Goal: Task Accomplishment & Management: Use online tool/utility

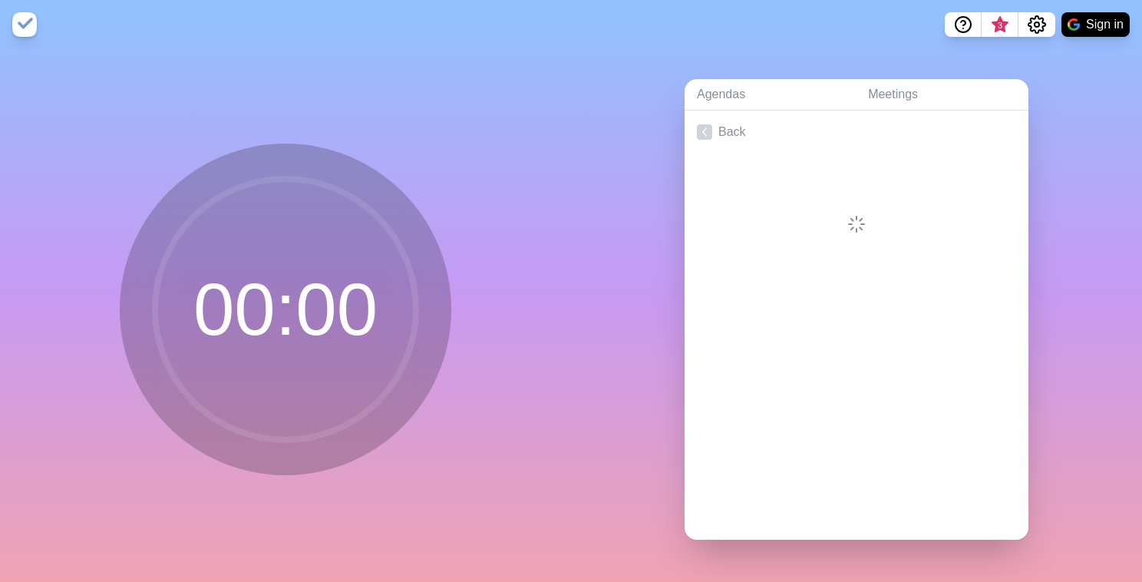
click at [750, 275] on div at bounding box center [856, 263] width 344 height 61
click at [862, 98] on link "Meetings" at bounding box center [941, 94] width 173 height 31
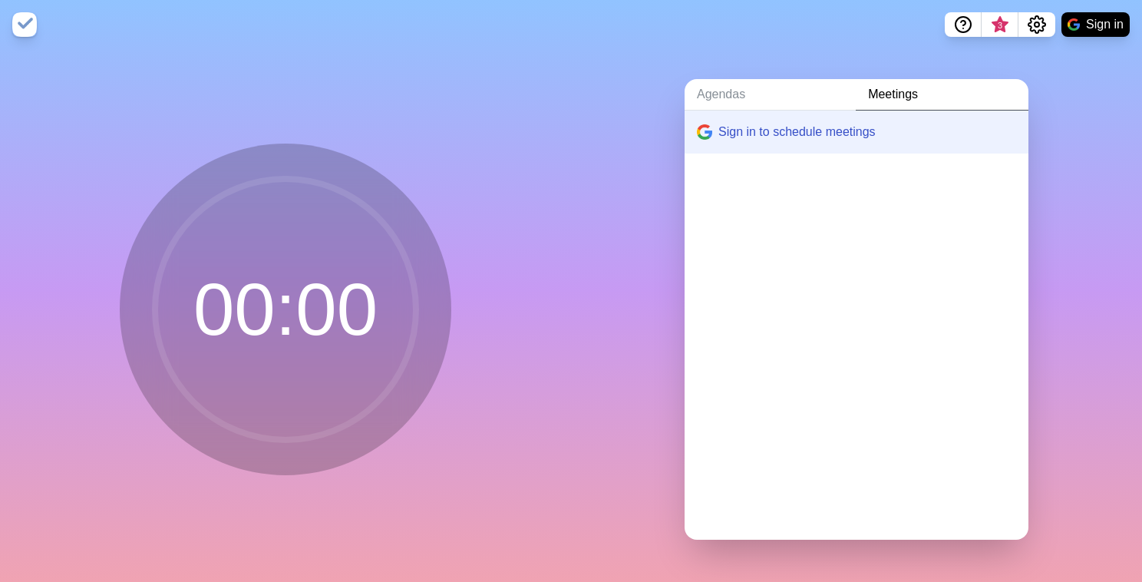
drag, startPoint x: 324, startPoint y: 71, endPoint x: 315, endPoint y: 76, distance: 10.7
click at [320, 74] on div "00 : 00" at bounding box center [285, 315] width 571 height 532
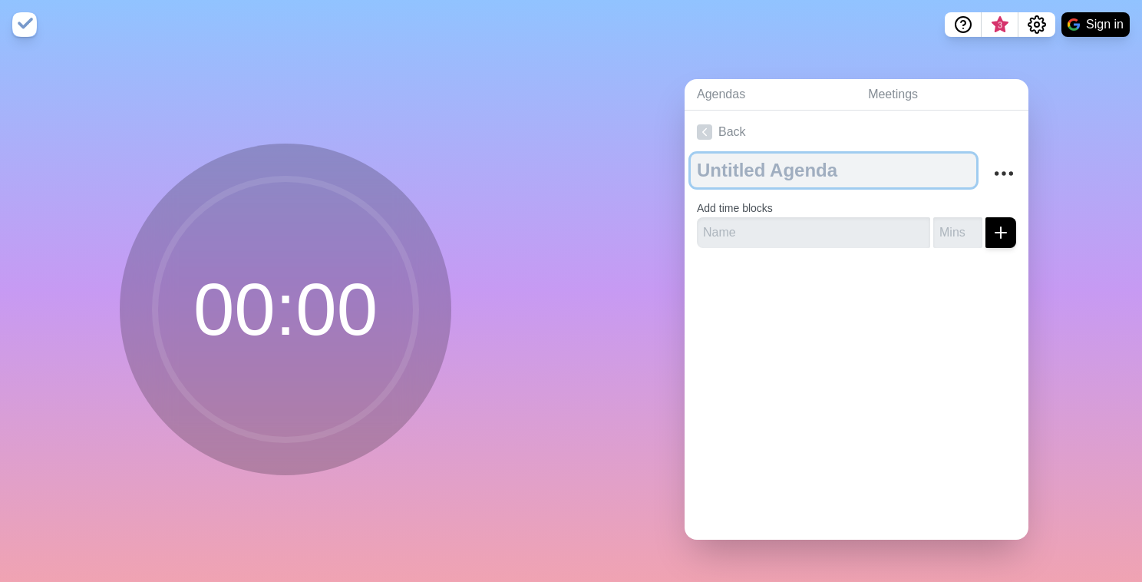
click at [758, 153] on textarea at bounding box center [832, 170] width 285 height 34
type textarea "Ш"
type textarea "IMS 3 | Core team daily"
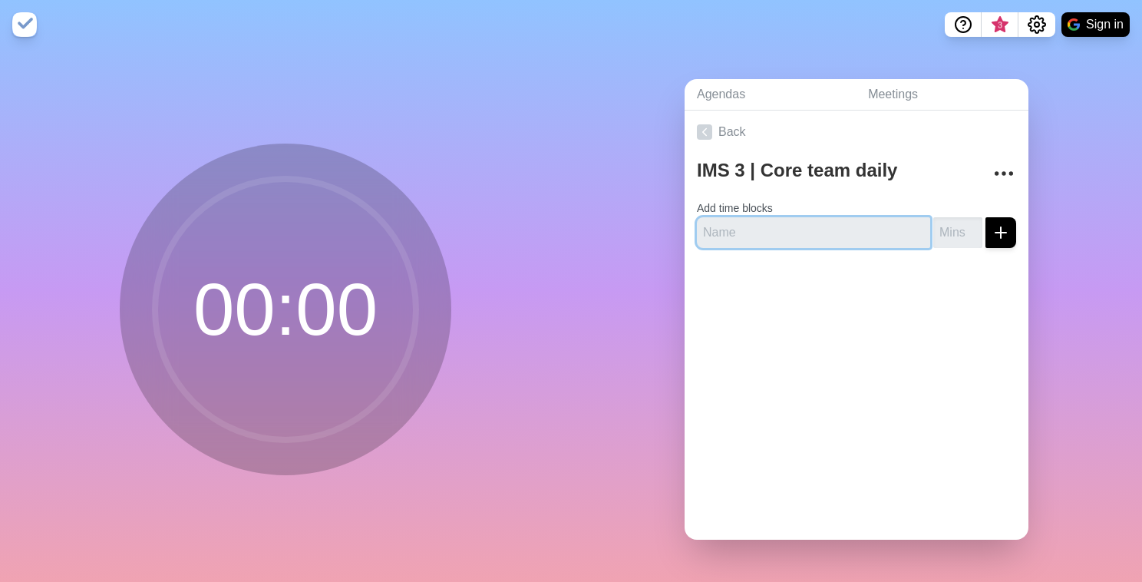
click at [783, 232] on input "text" at bounding box center [813, 232] width 233 height 31
type input "F"
type input "[PERSON_NAME]"
type input "1"
click at [985, 217] on button "submit" at bounding box center [1000, 232] width 31 height 31
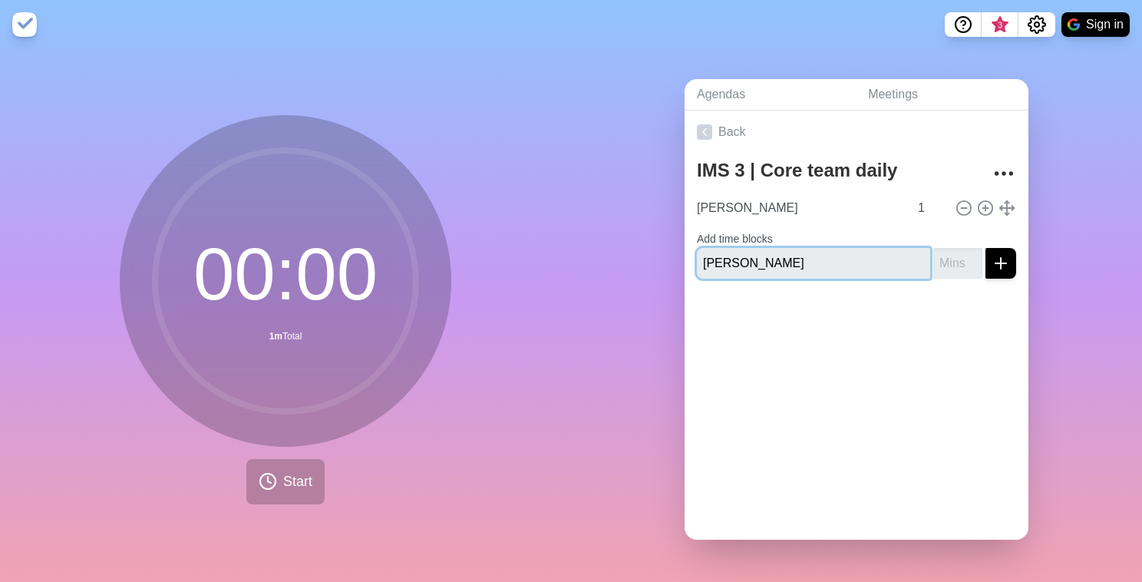
type input "[PERSON_NAME]"
type input "1"
click at [985, 248] on button "submit" at bounding box center [1000, 263] width 31 height 31
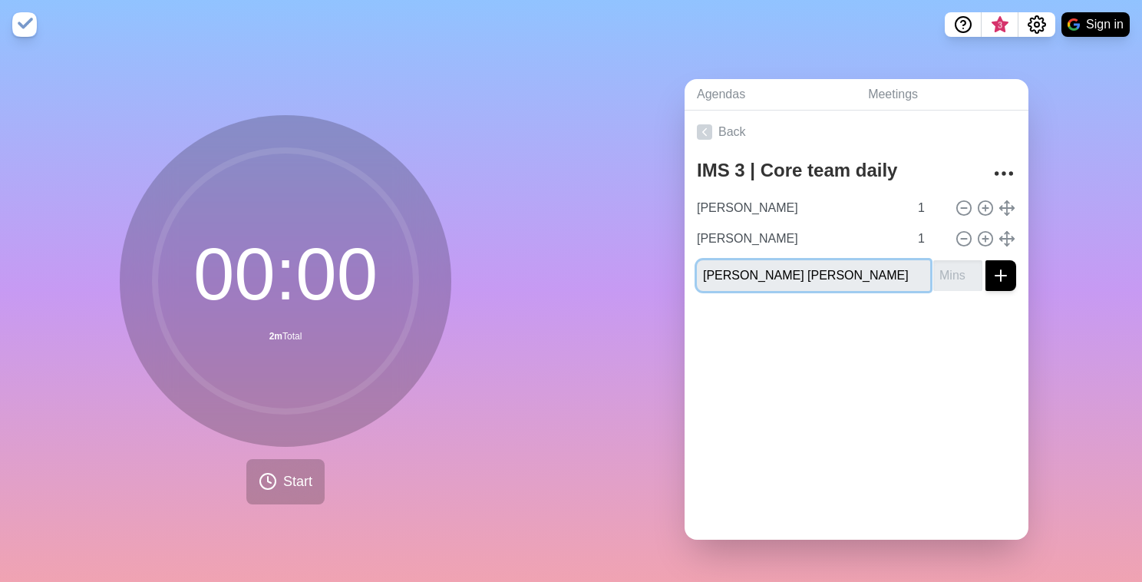
type input "[PERSON_NAME] [PERSON_NAME]"
type input "1"
click at [985, 260] on button "submit" at bounding box center [1000, 275] width 31 height 31
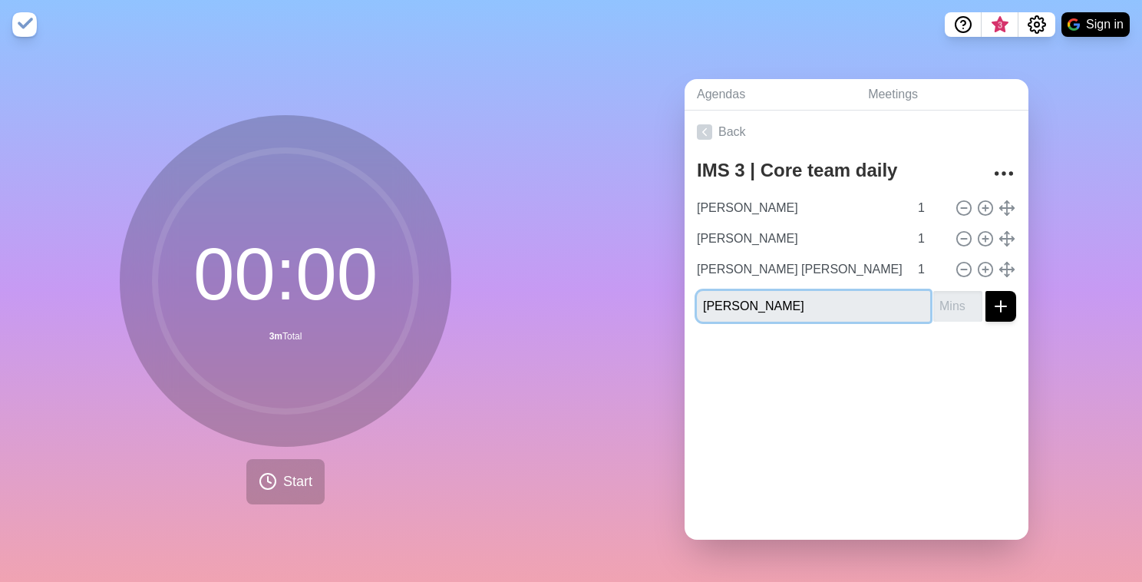
type input "[PERSON_NAME]"
type input "1"
click at [985, 291] on button "submit" at bounding box center [1000, 306] width 31 height 31
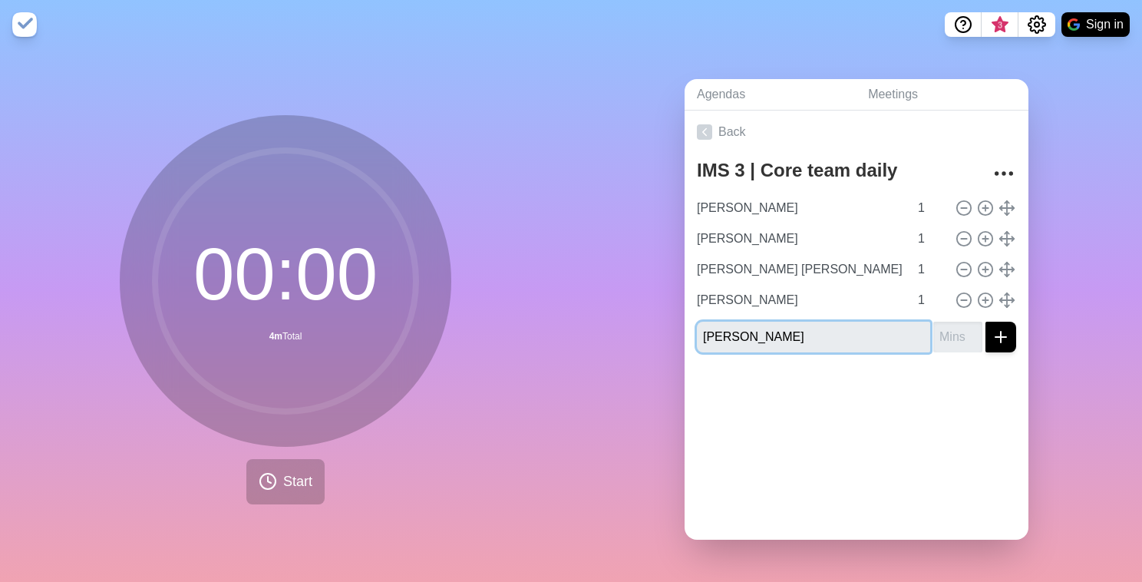
type input "[PERSON_NAME]"
type input "1"
click at [985, 321] on button "submit" at bounding box center [1000, 336] width 31 height 31
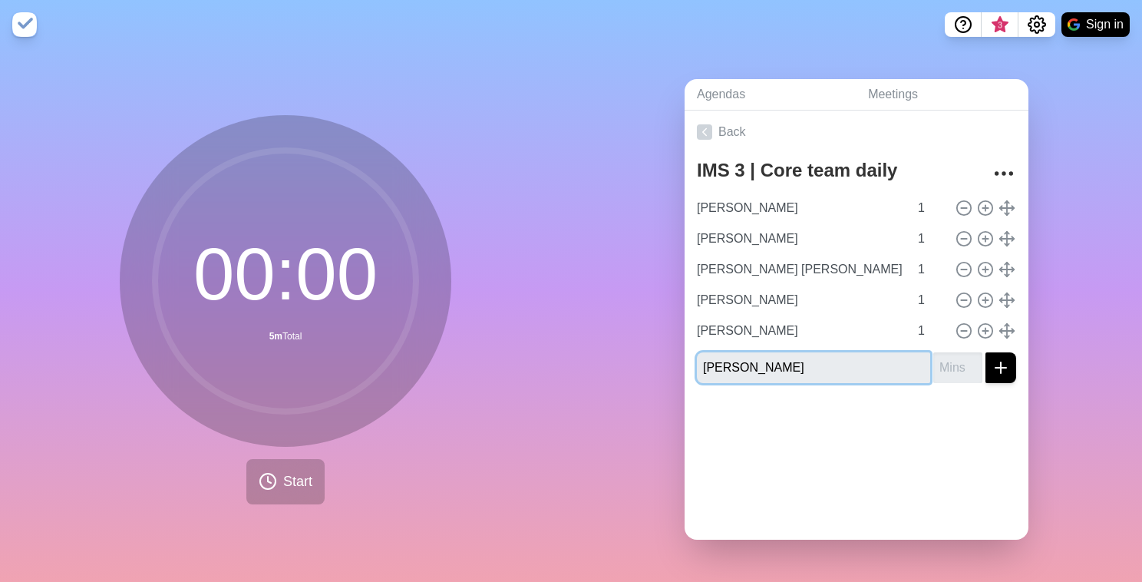
type input "[PERSON_NAME]"
type input "1"
click at [985, 352] on button "submit" at bounding box center [1000, 367] width 31 height 31
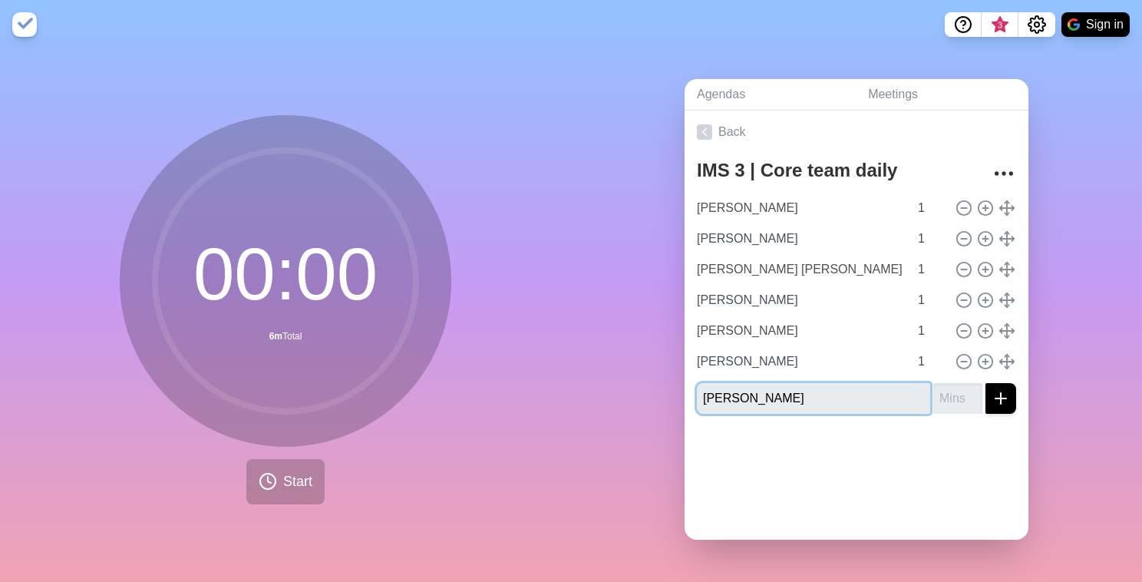
type input "[PERSON_NAME]"
type input "1"
click at [985, 383] on button "submit" at bounding box center [1000, 398] width 31 height 31
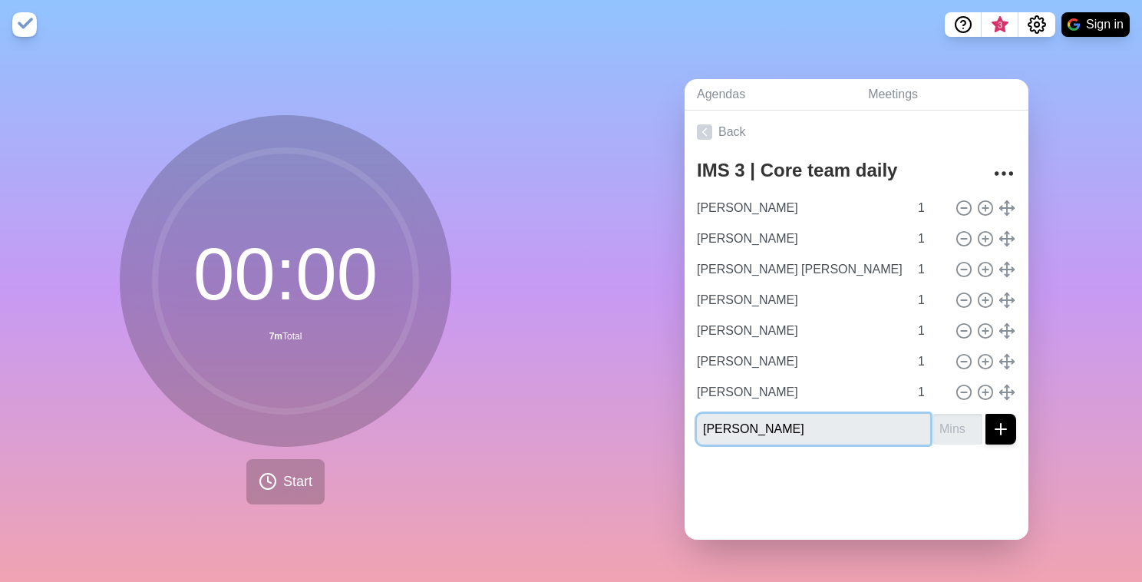
type input "[PERSON_NAME]"
type input "1"
click at [985, 414] on button "submit" at bounding box center [1000, 429] width 31 height 31
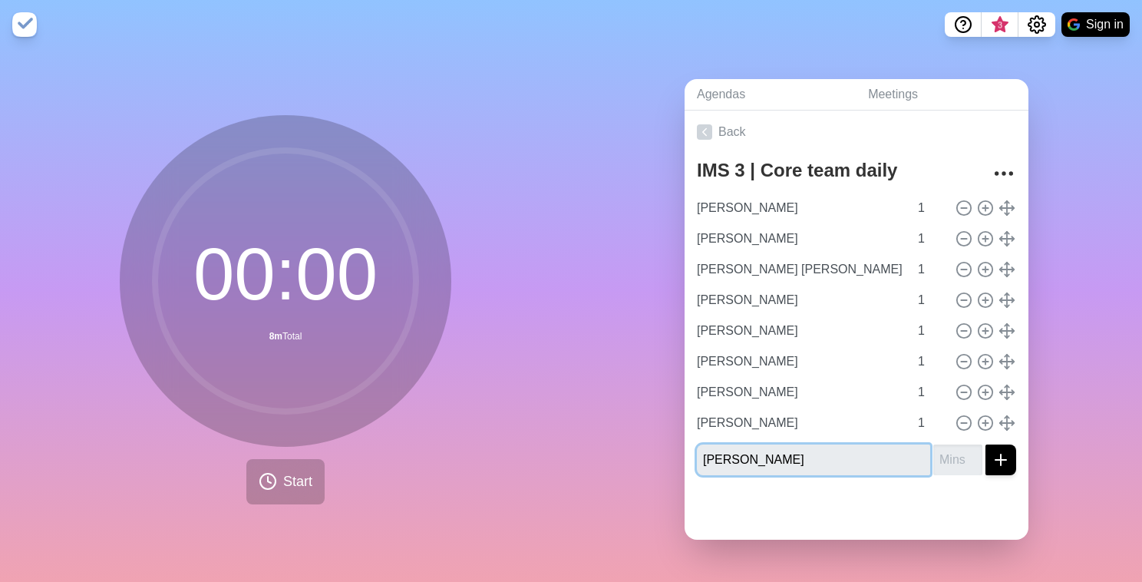
type input "[PERSON_NAME]"
type input "1"
click at [985, 444] on button "submit" at bounding box center [1000, 459] width 31 height 31
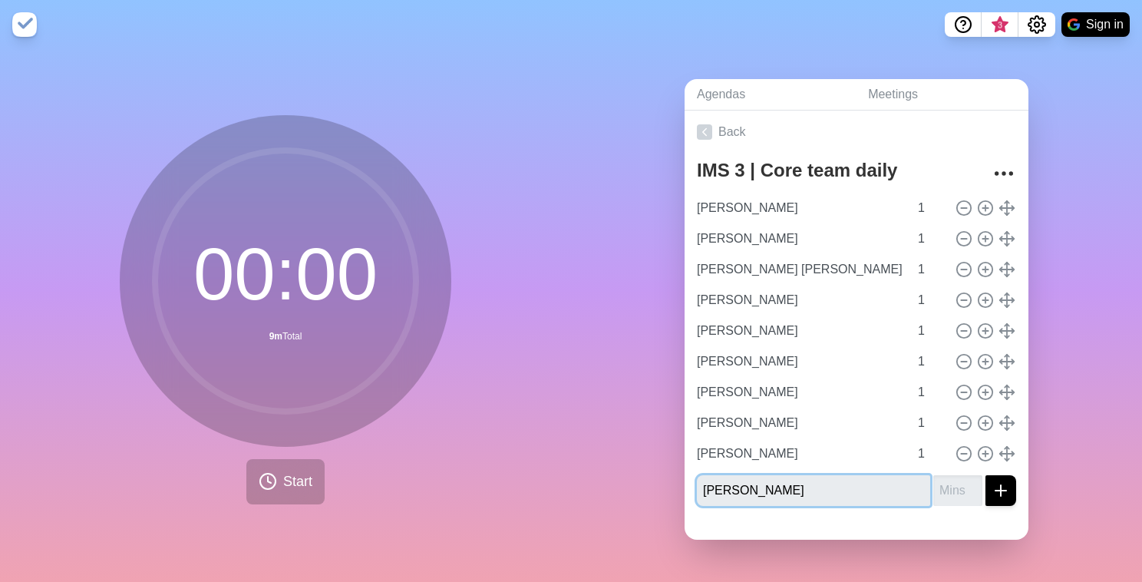
type input "[PERSON_NAME]"
type input "1"
click at [985, 475] on button "submit" at bounding box center [1000, 490] width 31 height 31
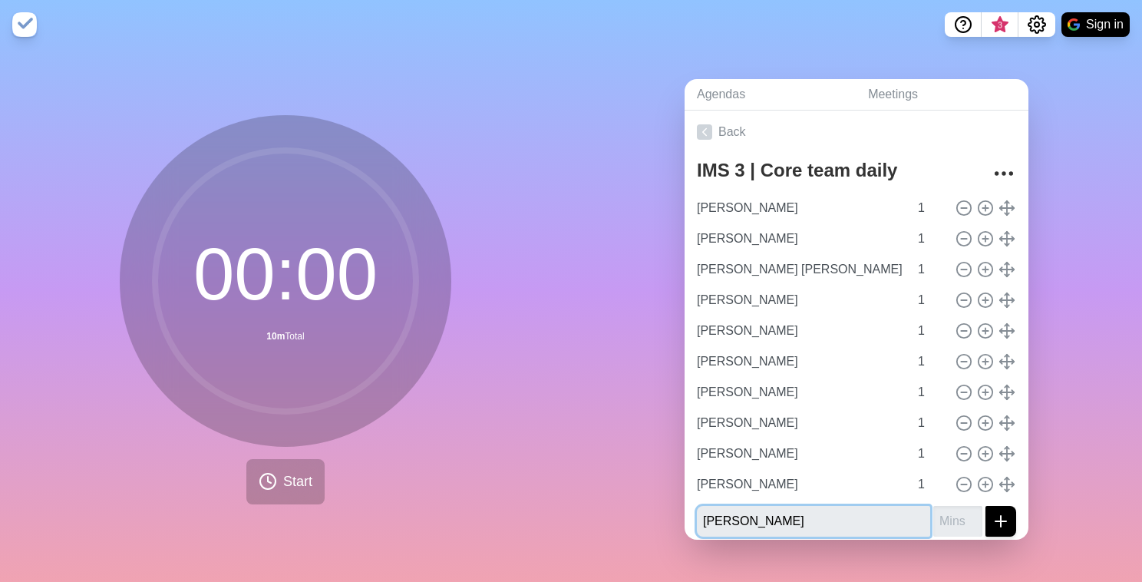
type input "[PERSON_NAME]"
type input "1"
click at [985, 506] on button "submit" at bounding box center [1000, 521] width 31 height 31
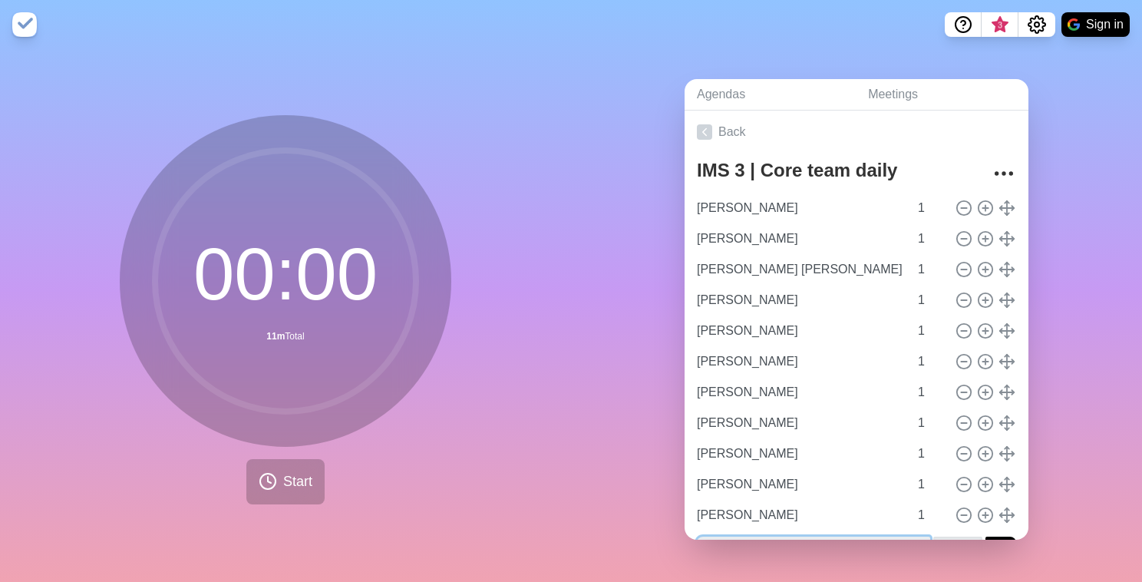
scroll to position [19, 0]
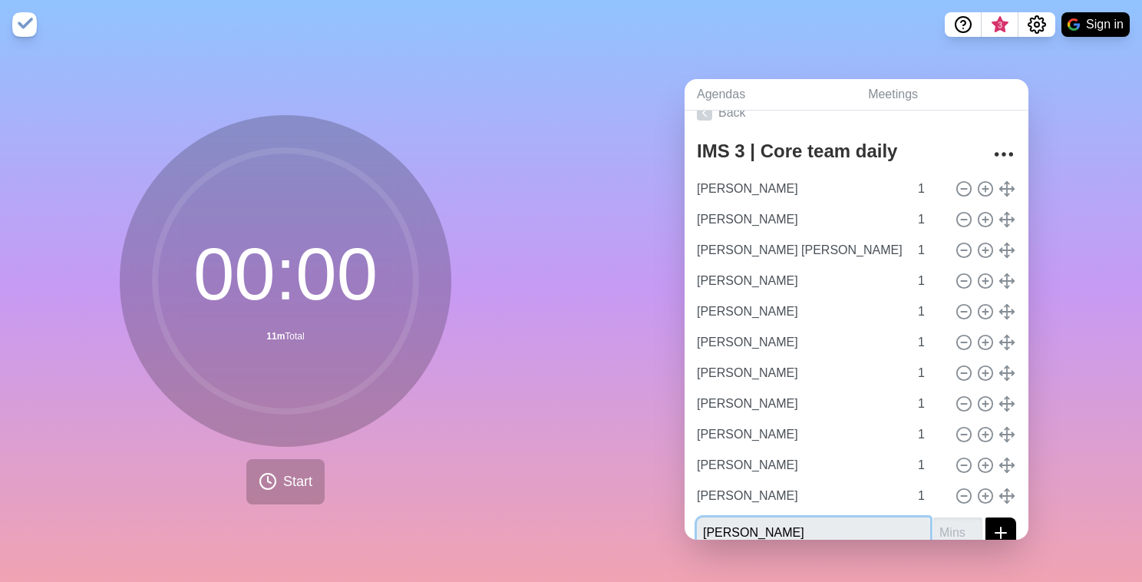
type input "[PERSON_NAME]"
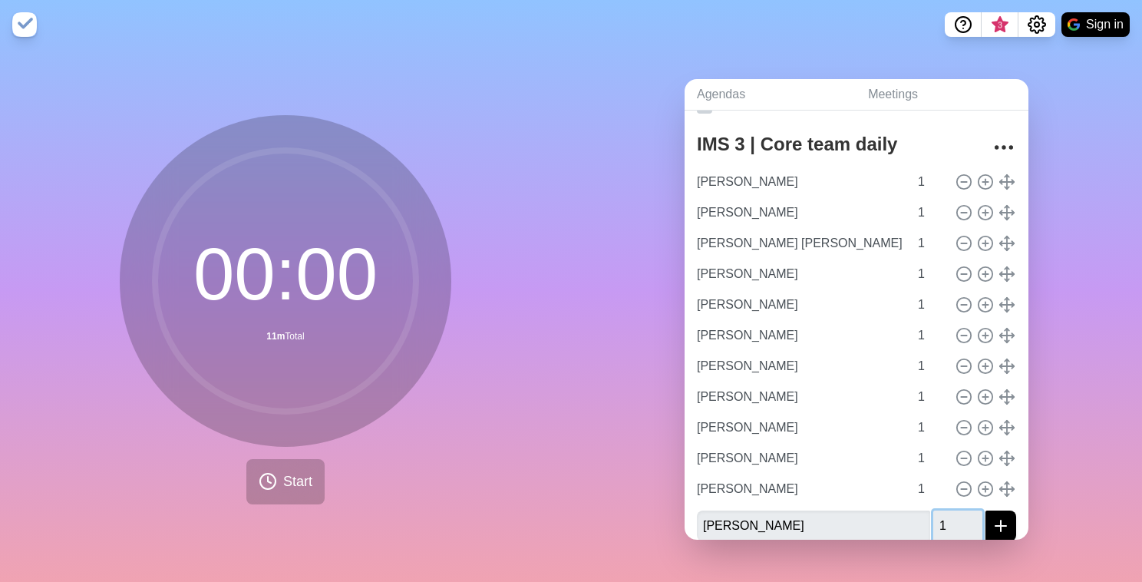
type input "1"
click at [985, 510] on button "submit" at bounding box center [1000, 525] width 31 height 31
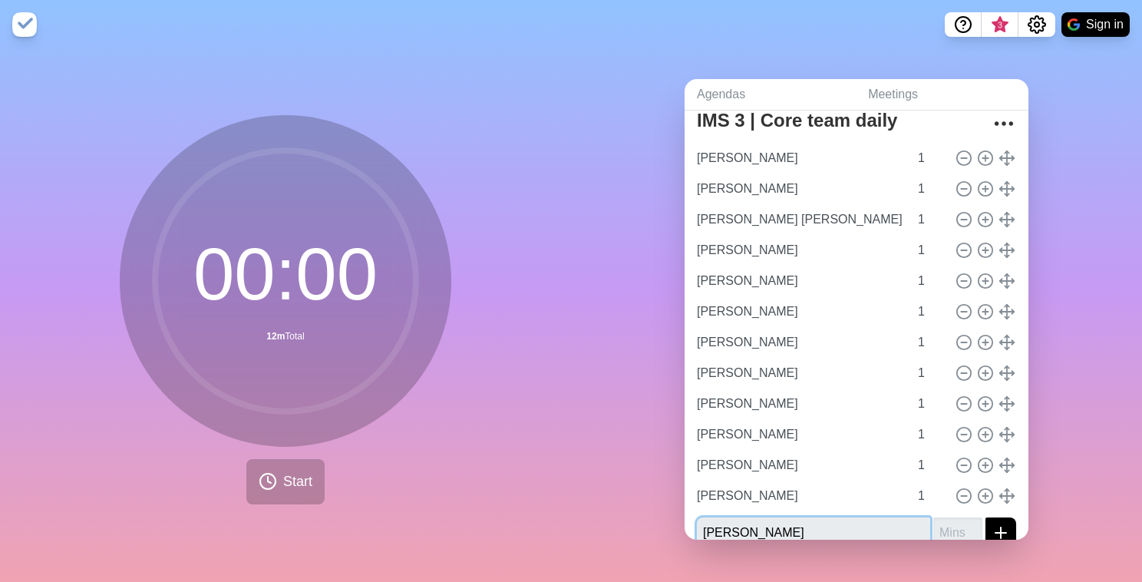
type input "[PERSON_NAME]"
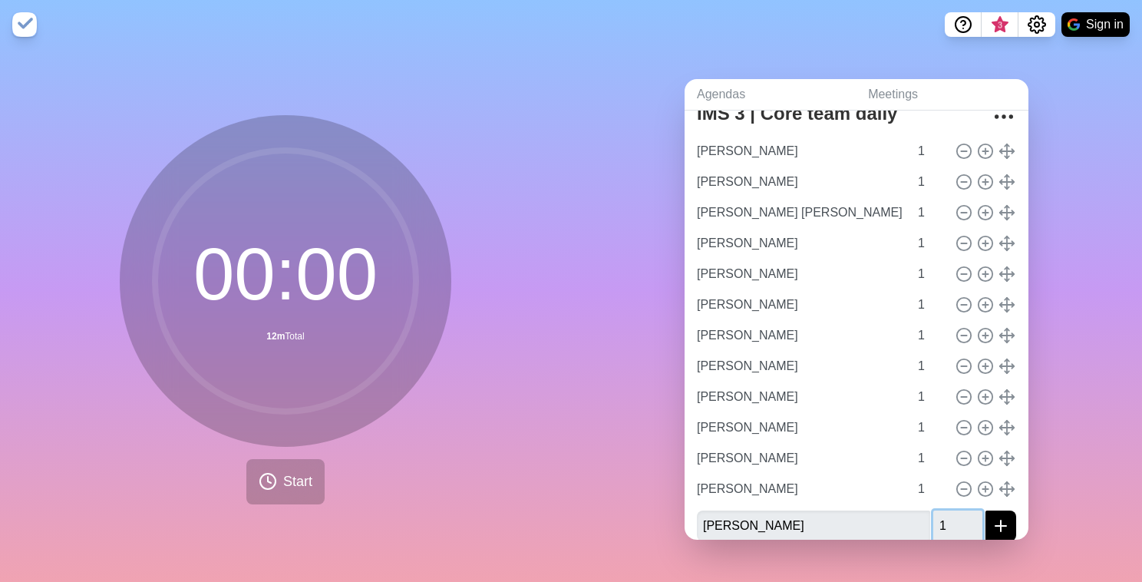
type input "1"
click at [985, 510] on button "submit" at bounding box center [1000, 525] width 31 height 31
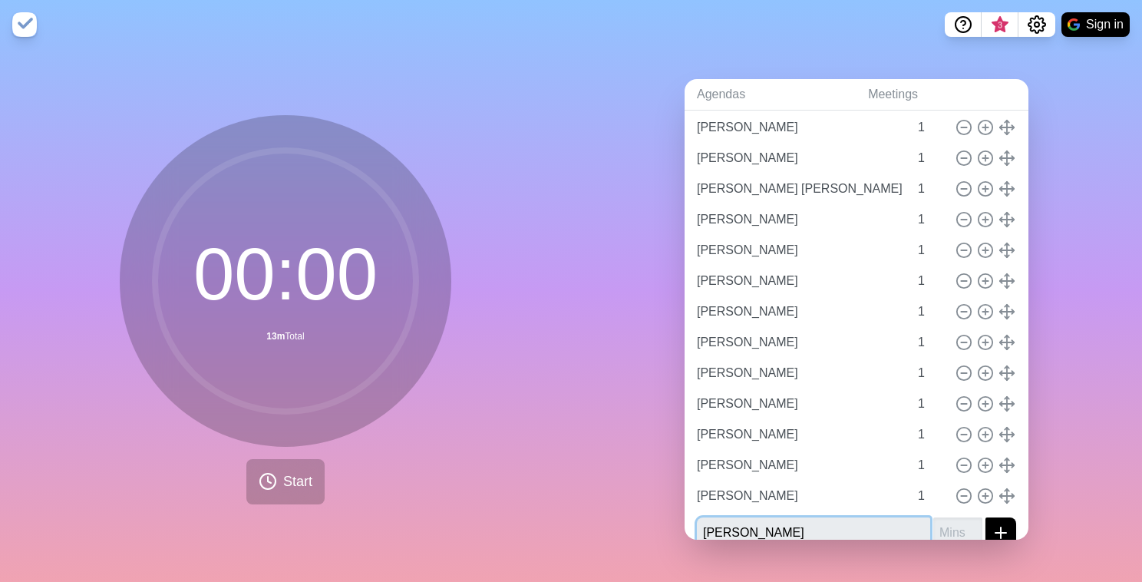
type input "[PERSON_NAME]"
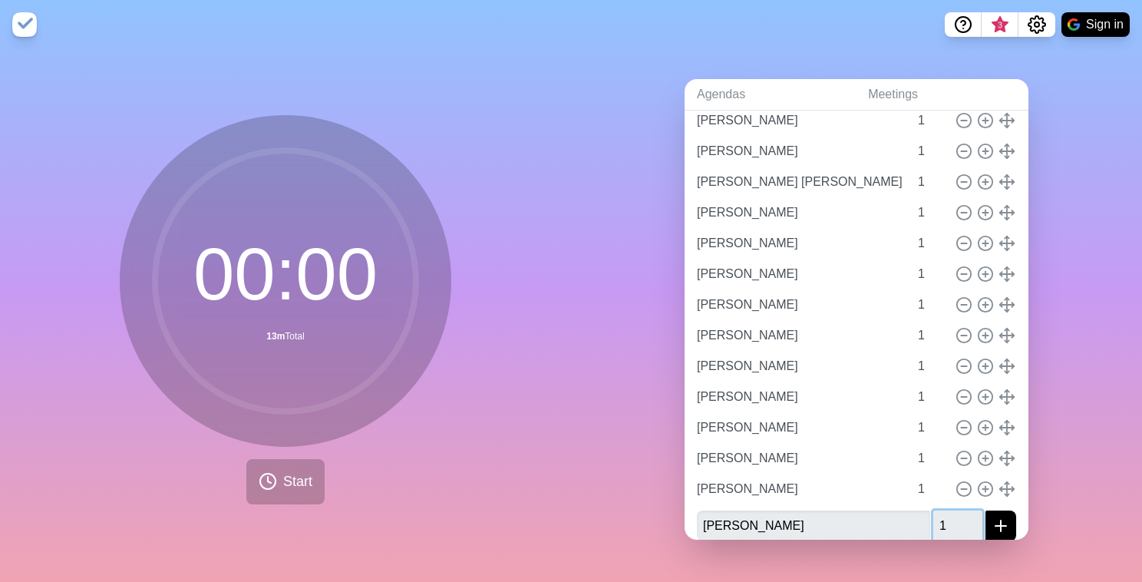
type input "1"
click at [985, 510] on button "submit" at bounding box center [1000, 525] width 31 height 31
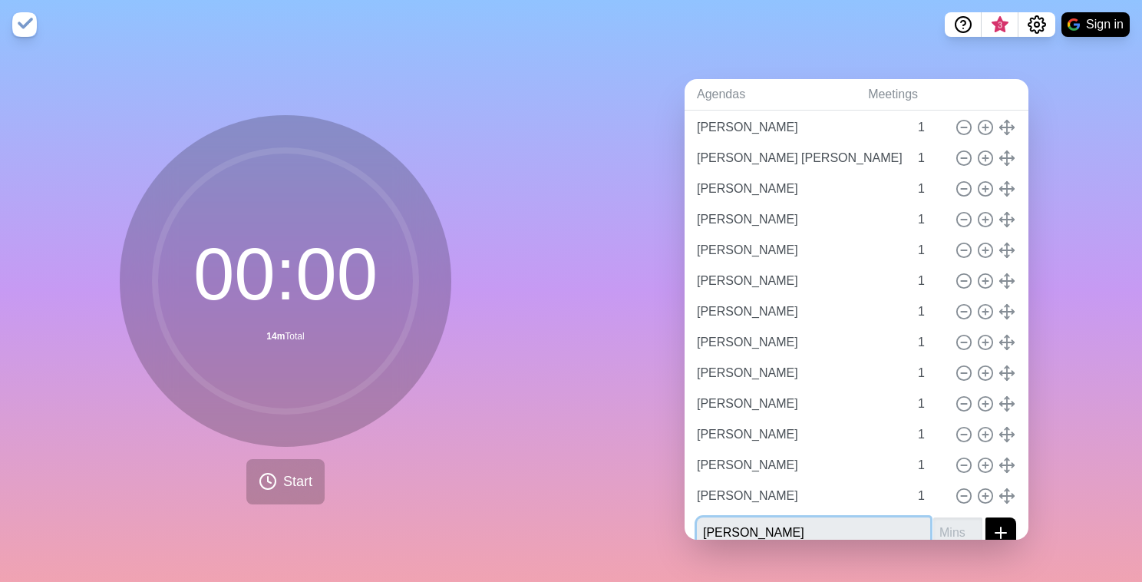
type input "[PERSON_NAME]"
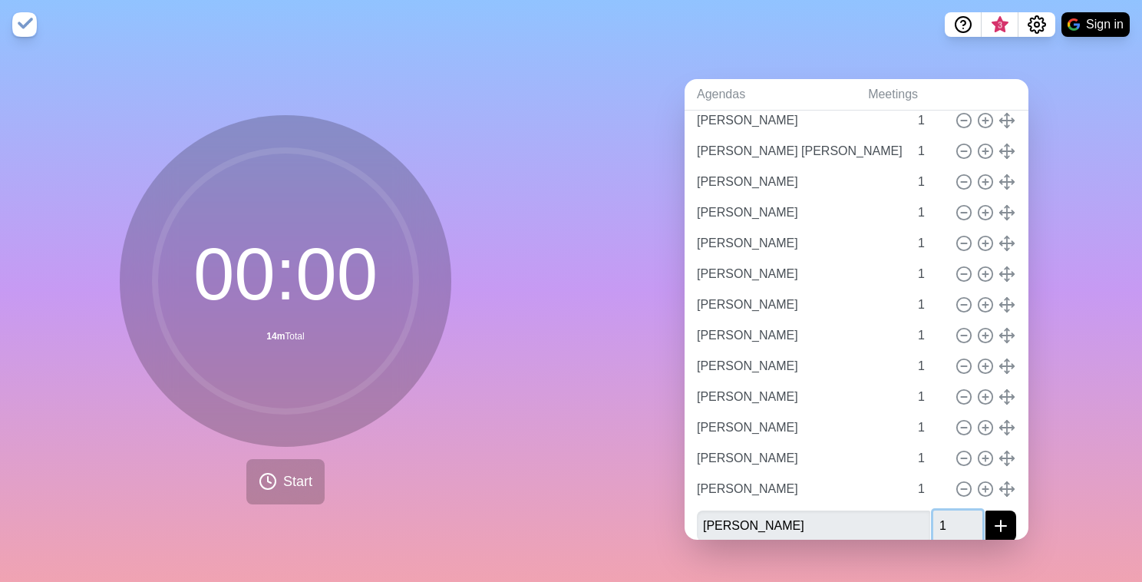
type input "1"
click at [985, 510] on button "submit" at bounding box center [1000, 525] width 31 height 31
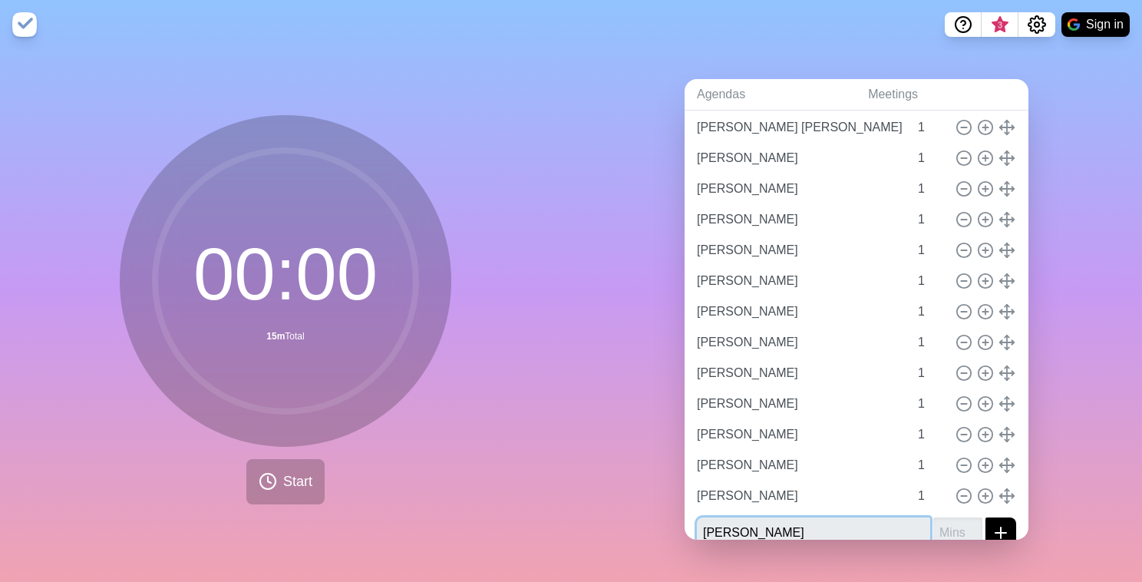
type input "[PERSON_NAME]"
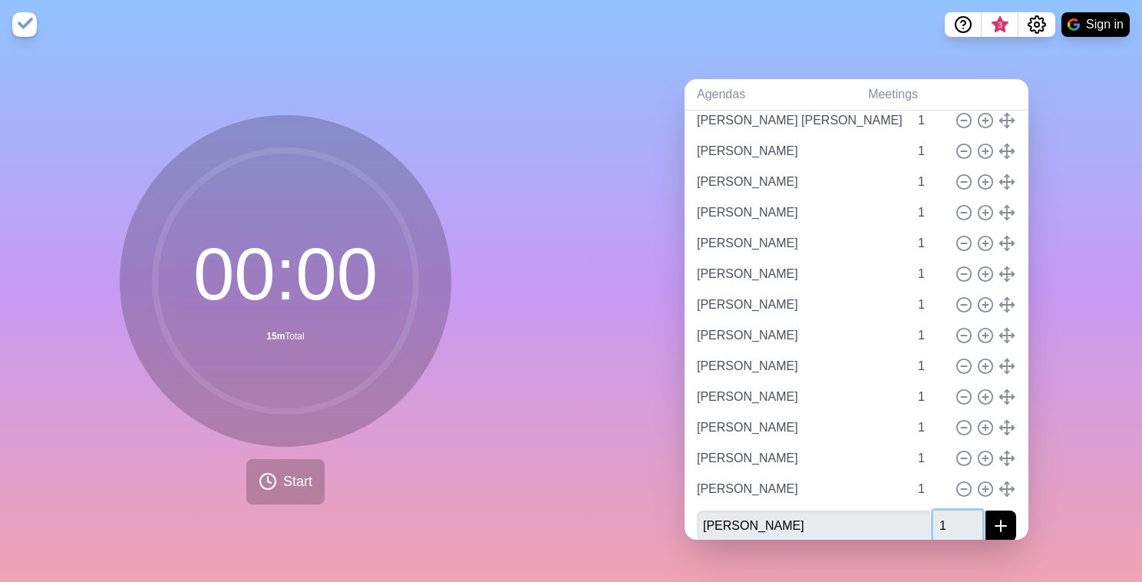
type input "1"
click at [985, 510] on button "submit" at bounding box center [1000, 525] width 31 height 31
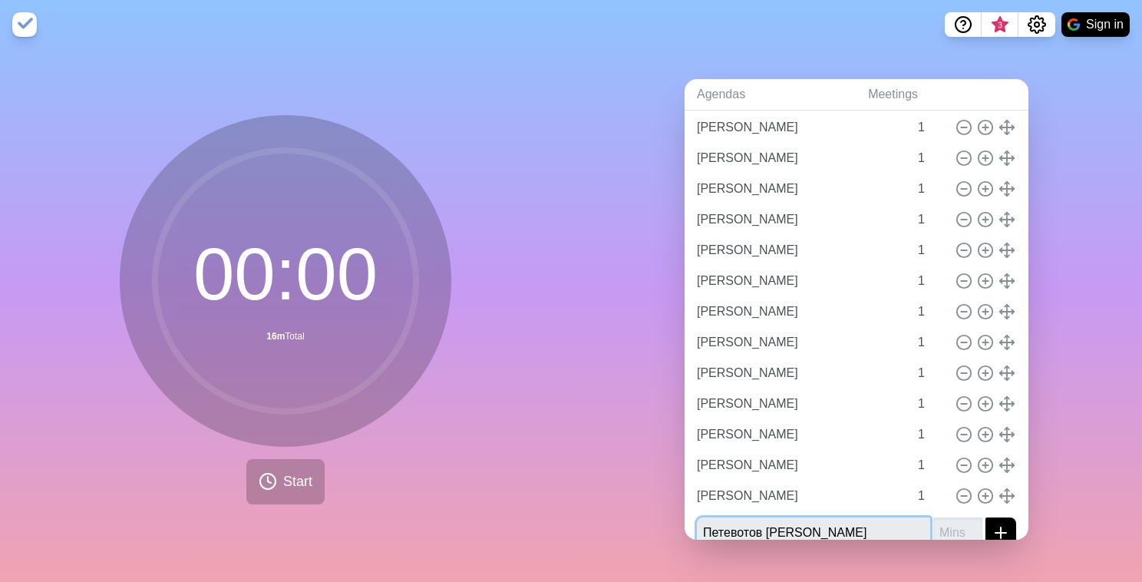
type input "Петевотов [PERSON_NAME]"
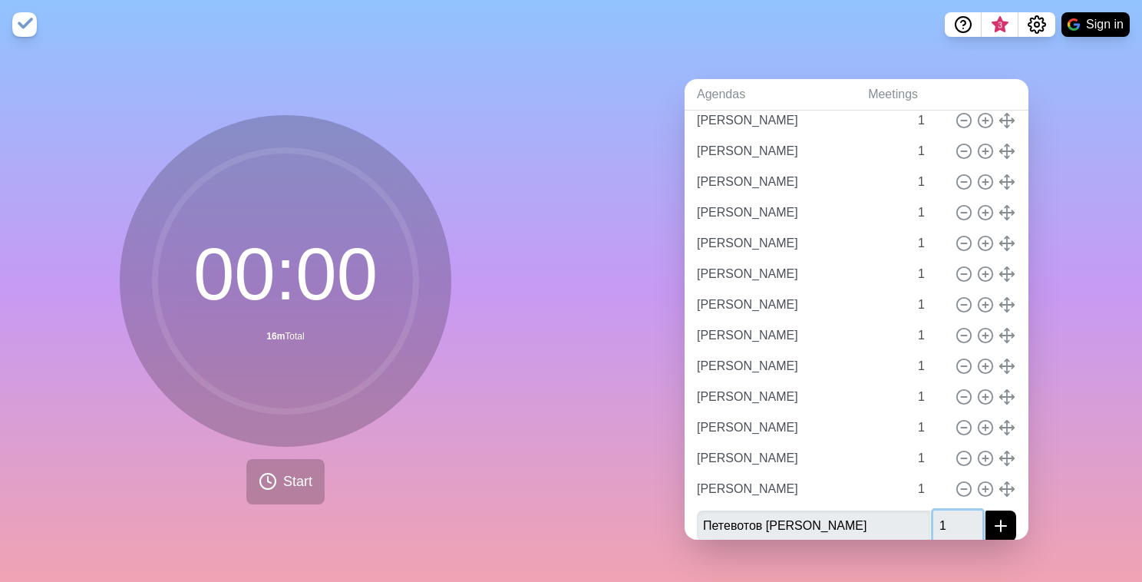
type input "1"
click at [985, 510] on button "submit" at bounding box center [1000, 525] width 31 height 31
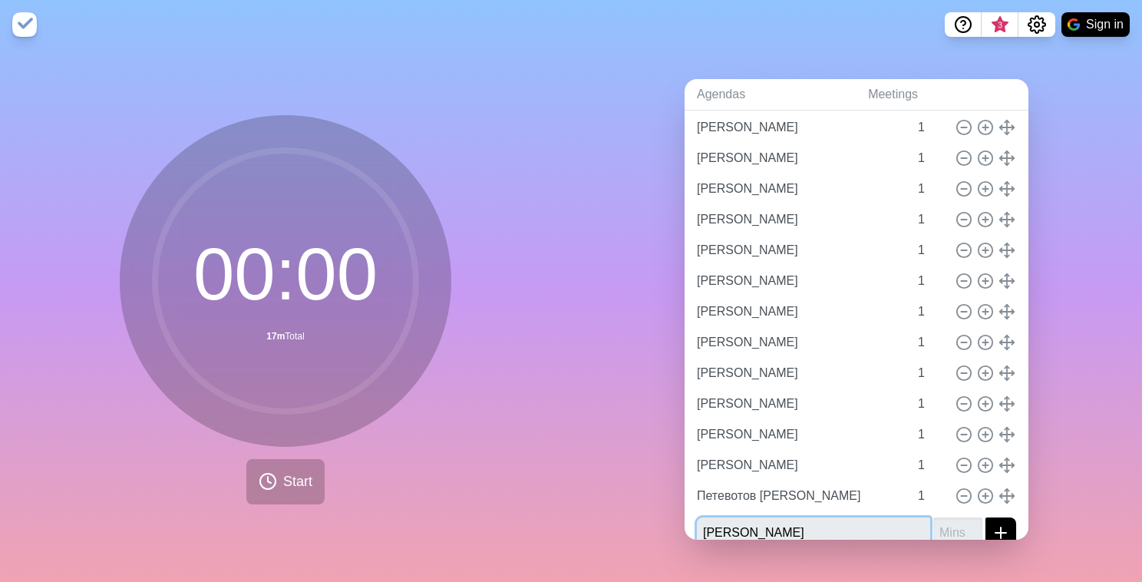
type input "[PERSON_NAME]"
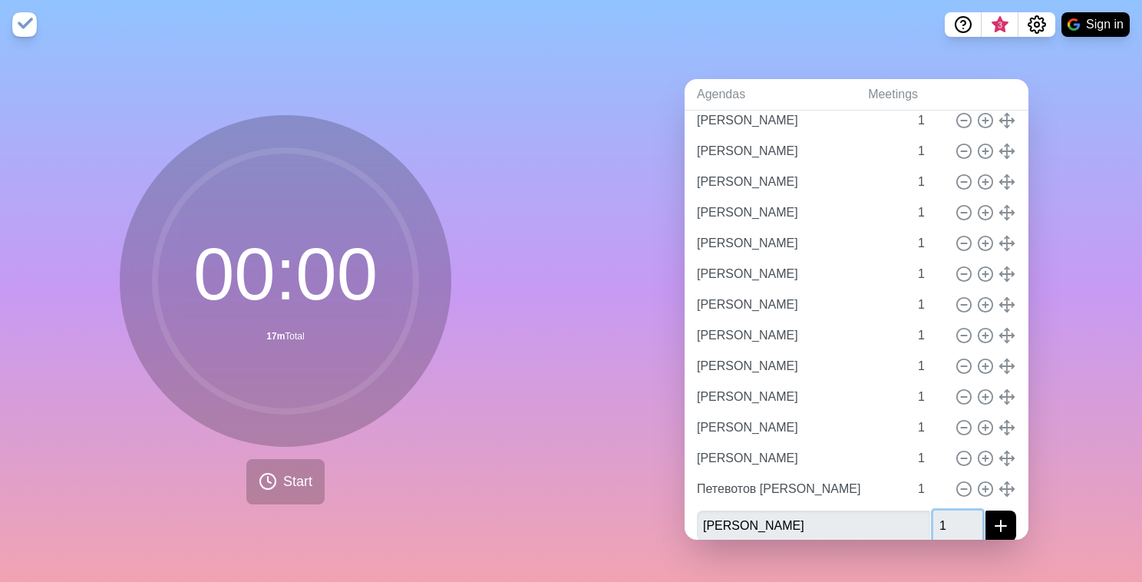
type input "1"
click at [985, 510] on button "submit" at bounding box center [1000, 525] width 31 height 31
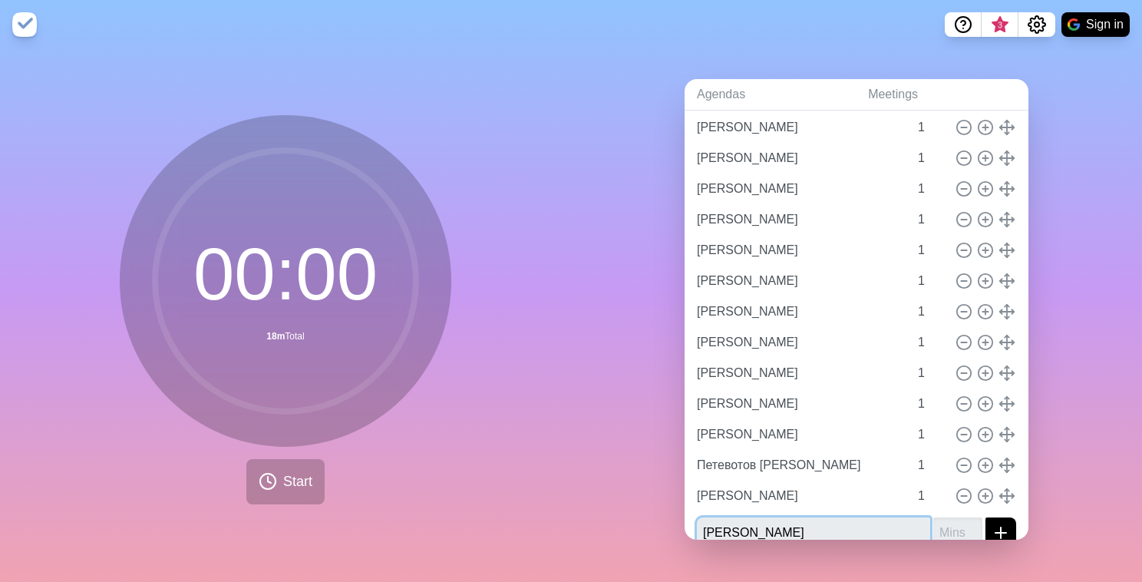
type input "[PERSON_NAME]"
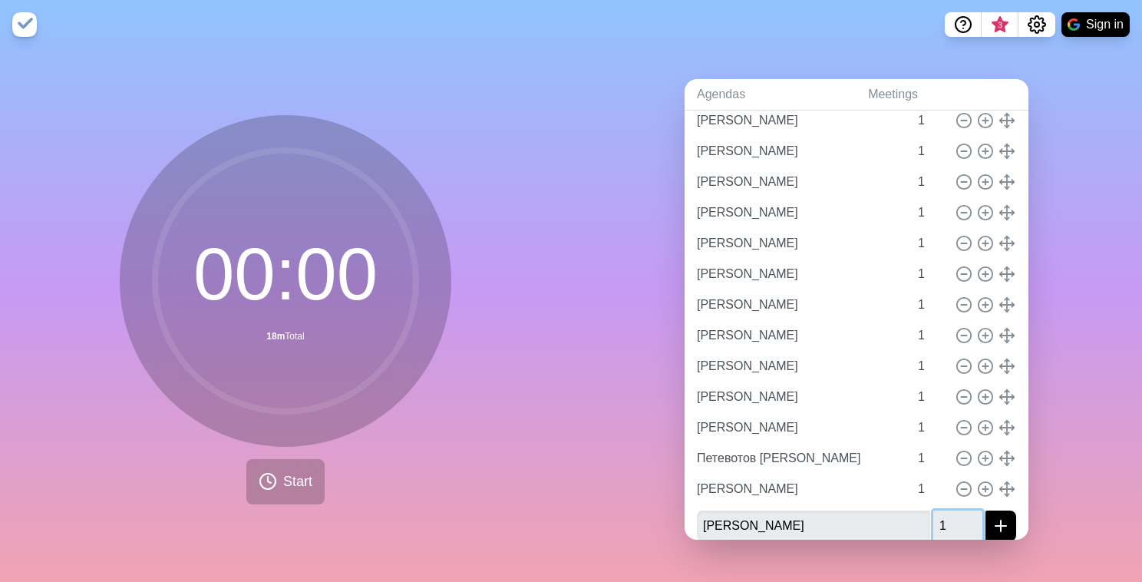
type input "1"
click at [985, 510] on button "submit" at bounding box center [1000, 525] width 31 height 31
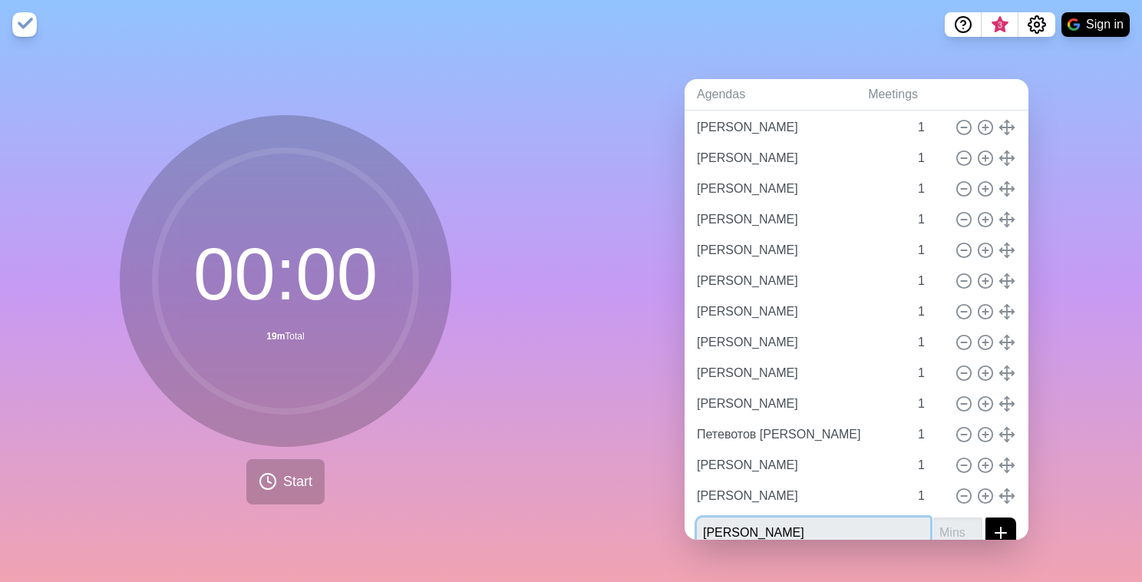
type input "[PERSON_NAME]"
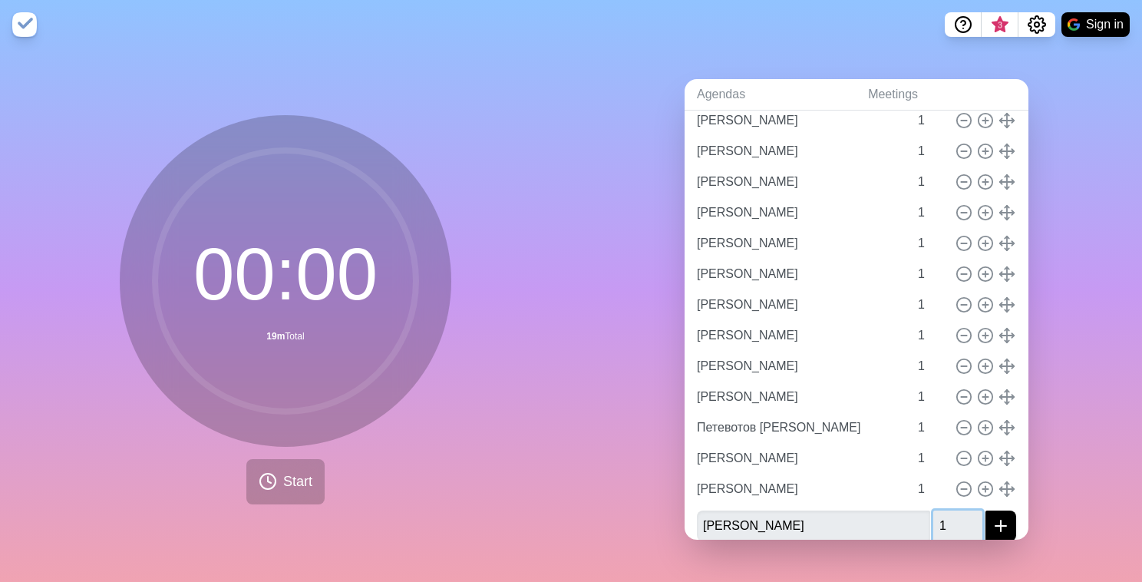
type input "1"
click at [985, 510] on button "submit" at bounding box center [1000, 525] width 31 height 31
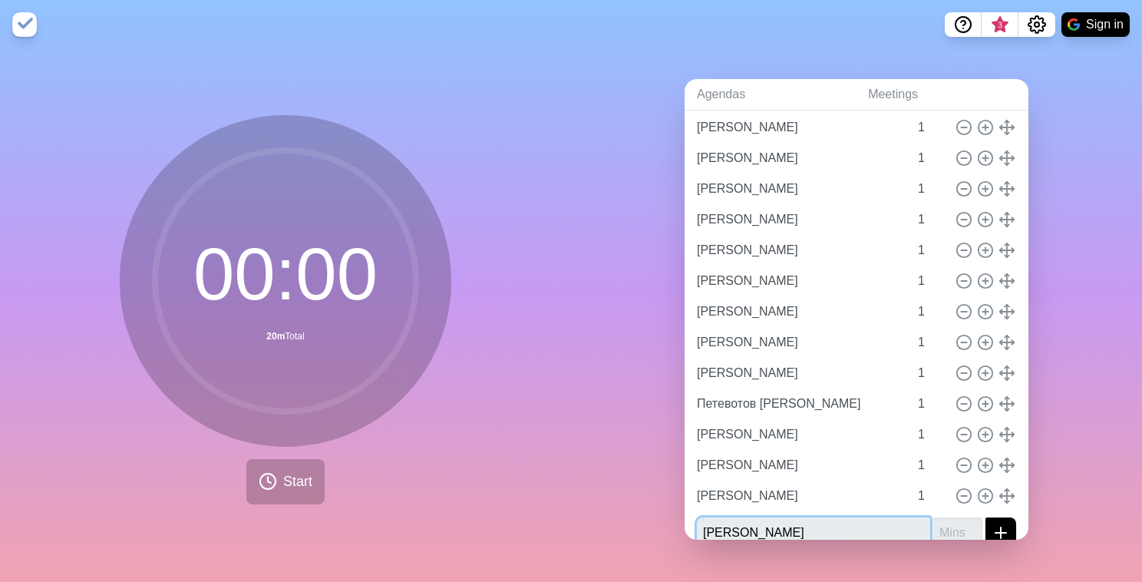
type input "[PERSON_NAME]"
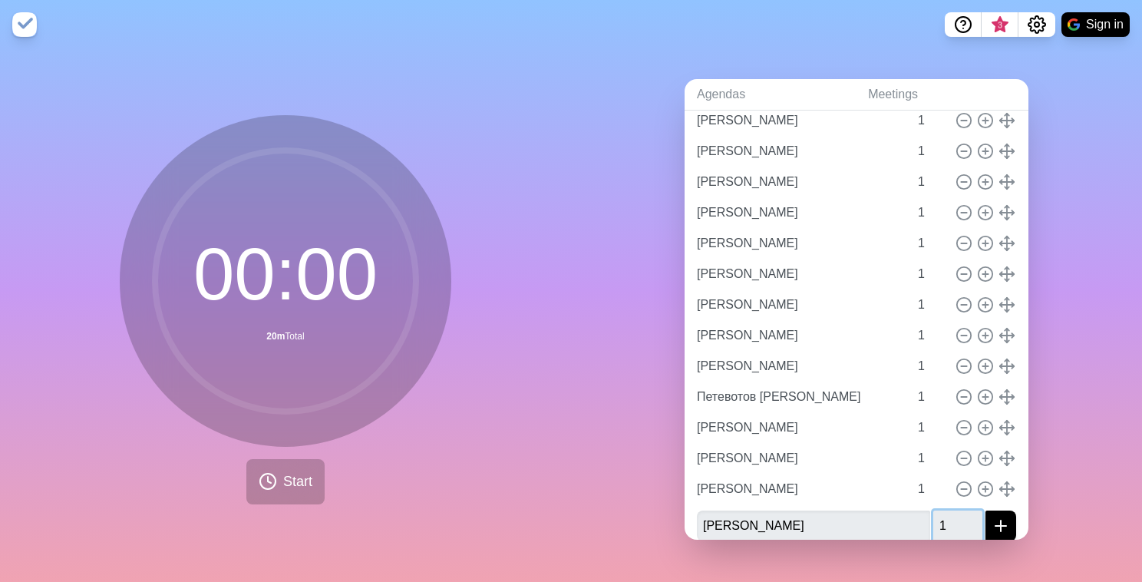
type input "1"
click at [985, 510] on button "submit" at bounding box center [1000, 525] width 31 height 31
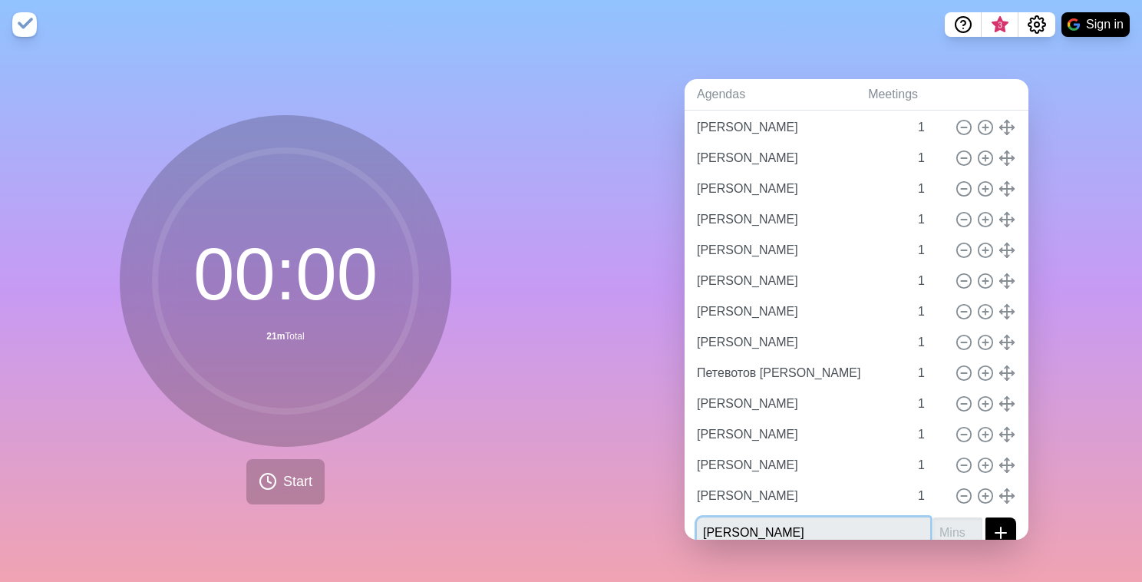
type input "[PERSON_NAME]"
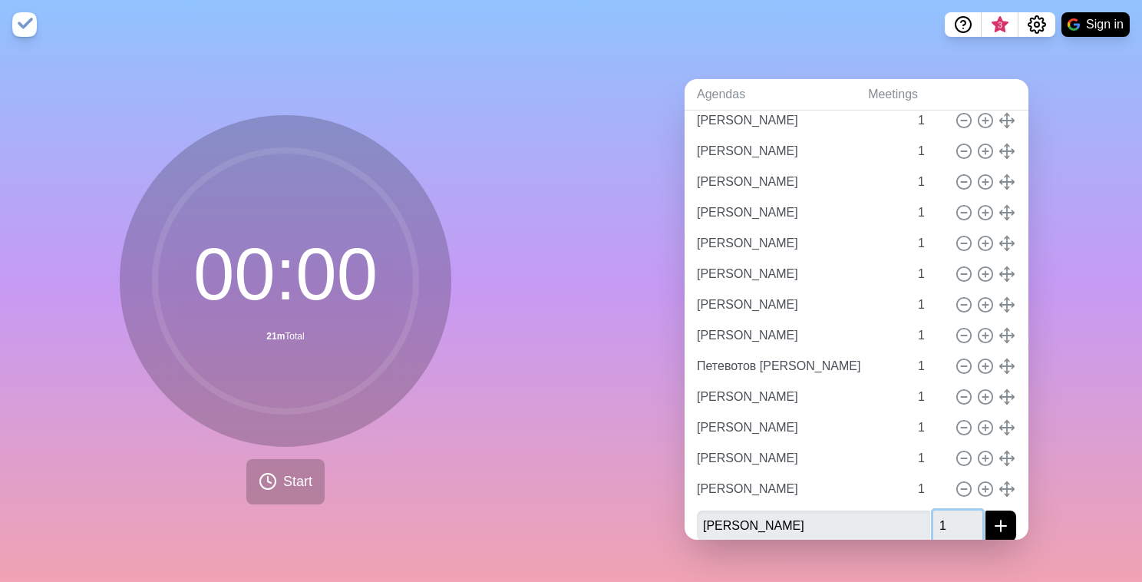
type input "1"
click at [985, 510] on button "submit" at bounding box center [1000, 525] width 31 height 31
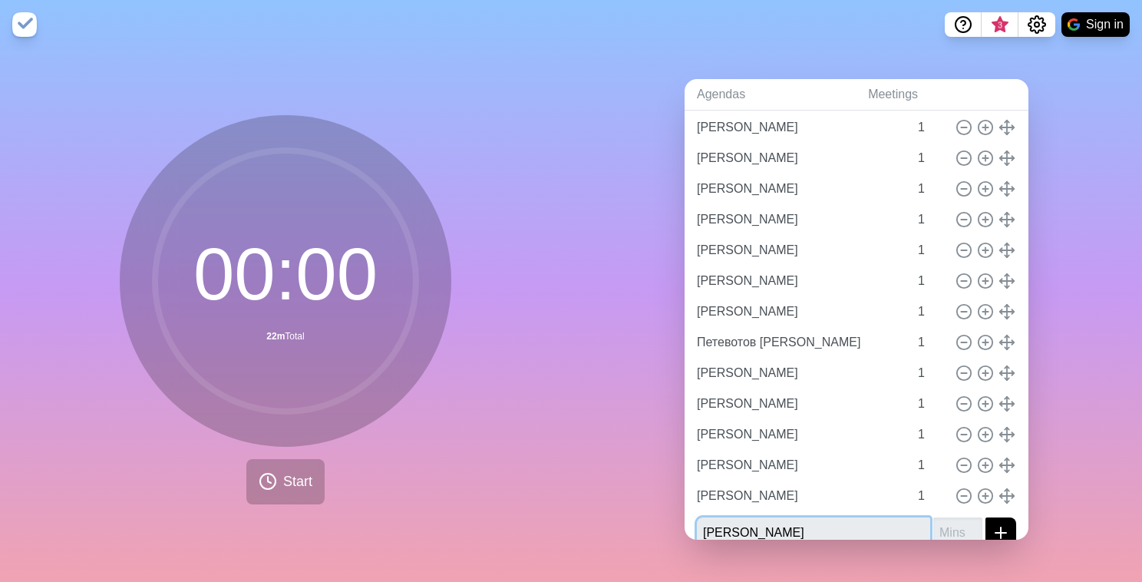
type input "[PERSON_NAME]"
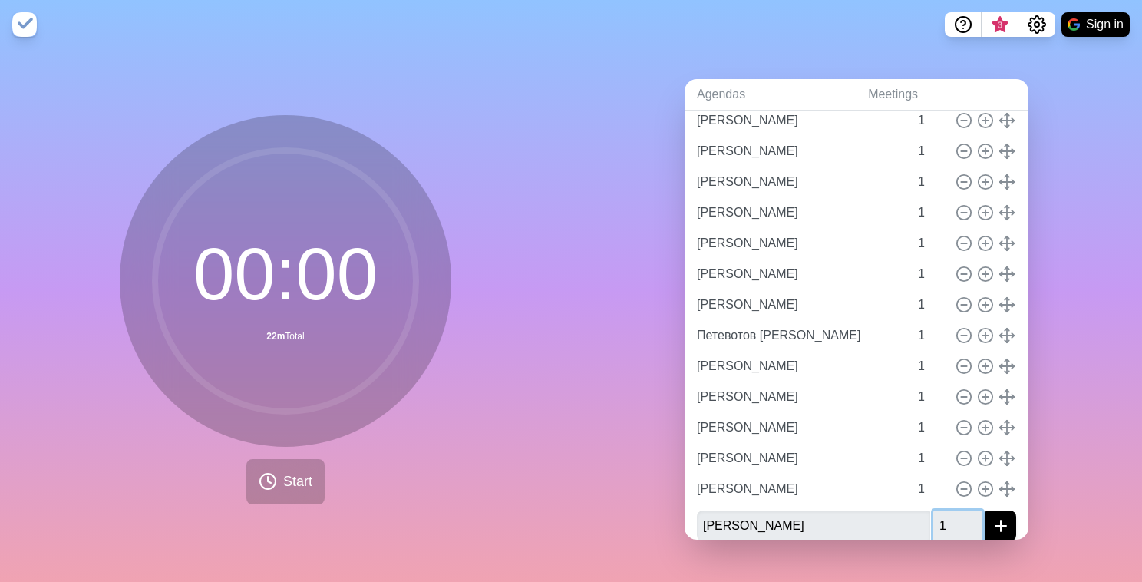
type input "1"
click at [985, 510] on button "submit" at bounding box center [1000, 525] width 31 height 31
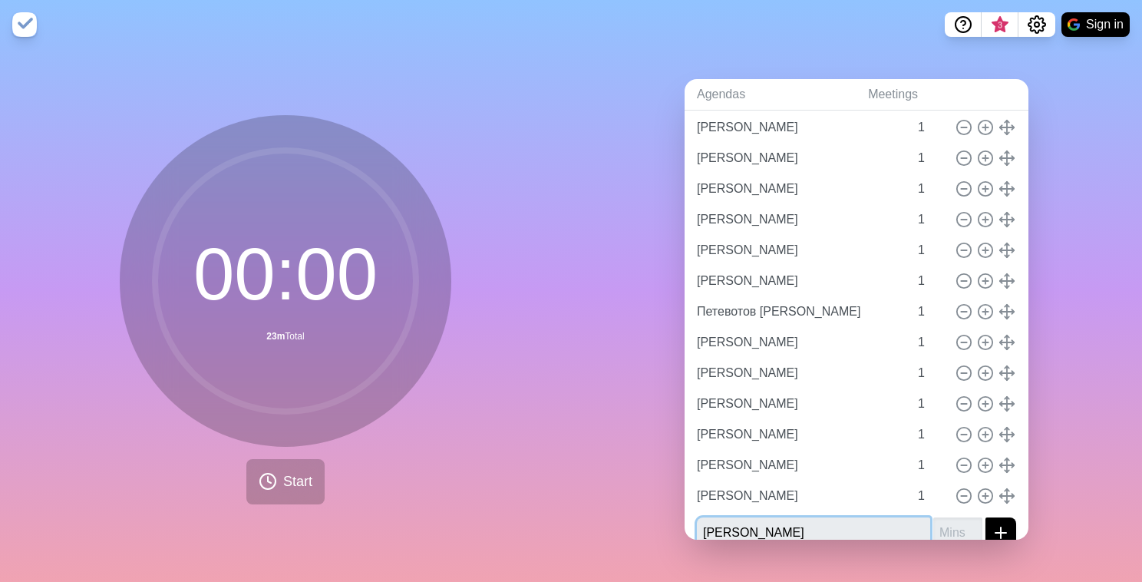
type input "[PERSON_NAME]"
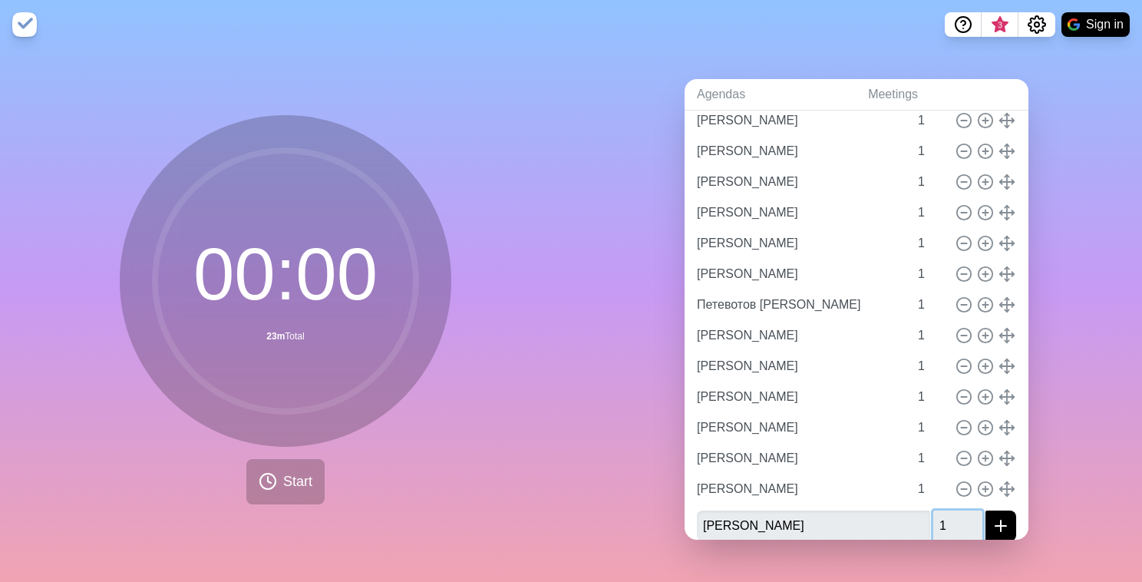
type input "1"
click at [985, 510] on button "submit" at bounding box center [1000, 525] width 31 height 31
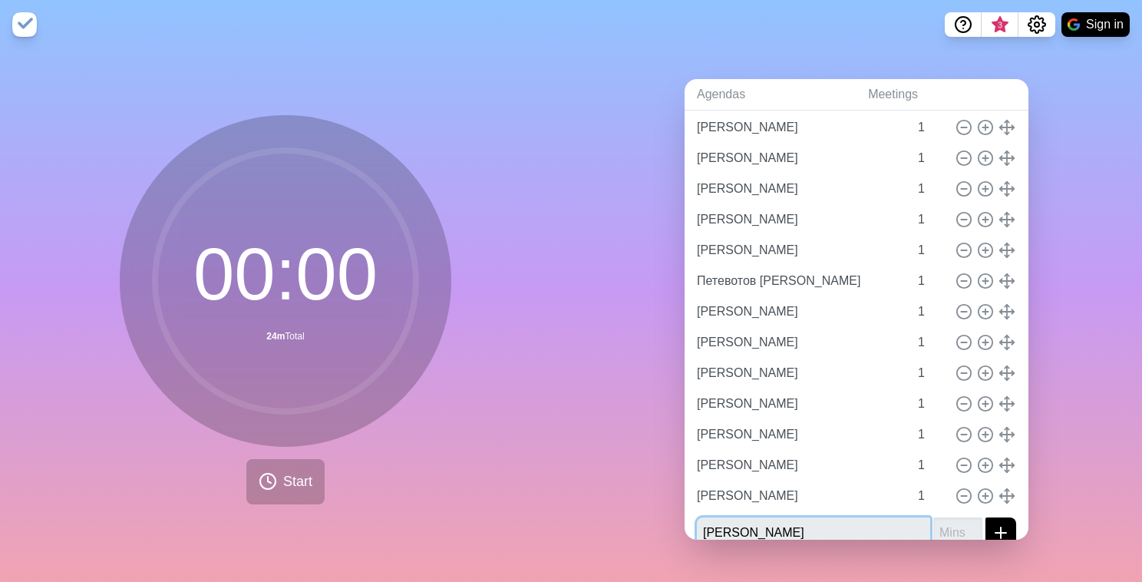
type input "[PERSON_NAME]"
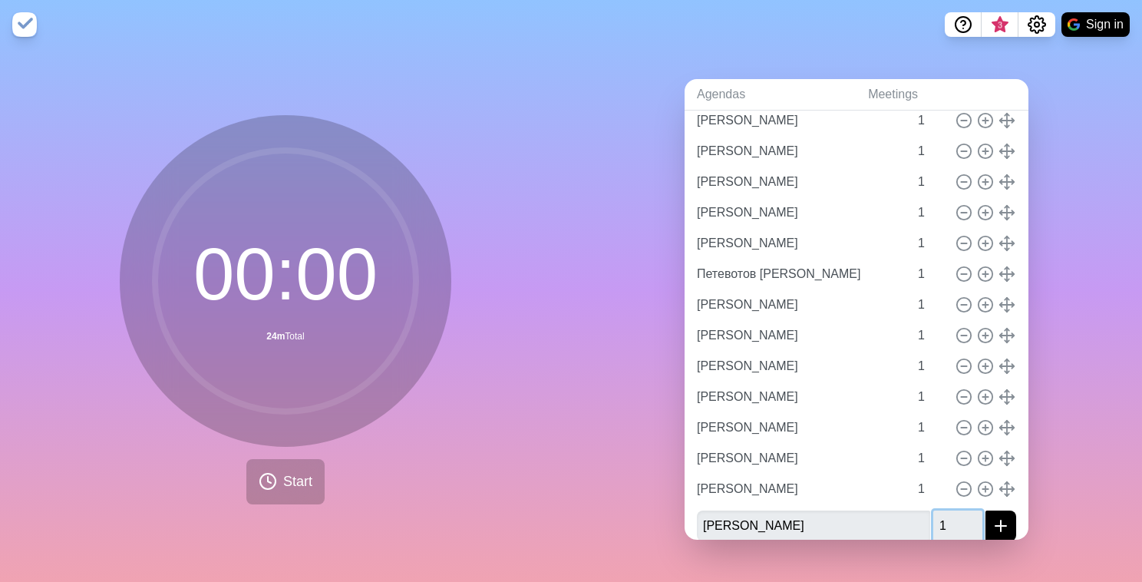
type input "1"
click at [985, 510] on button "submit" at bounding box center [1000, 525] width 31 height 31
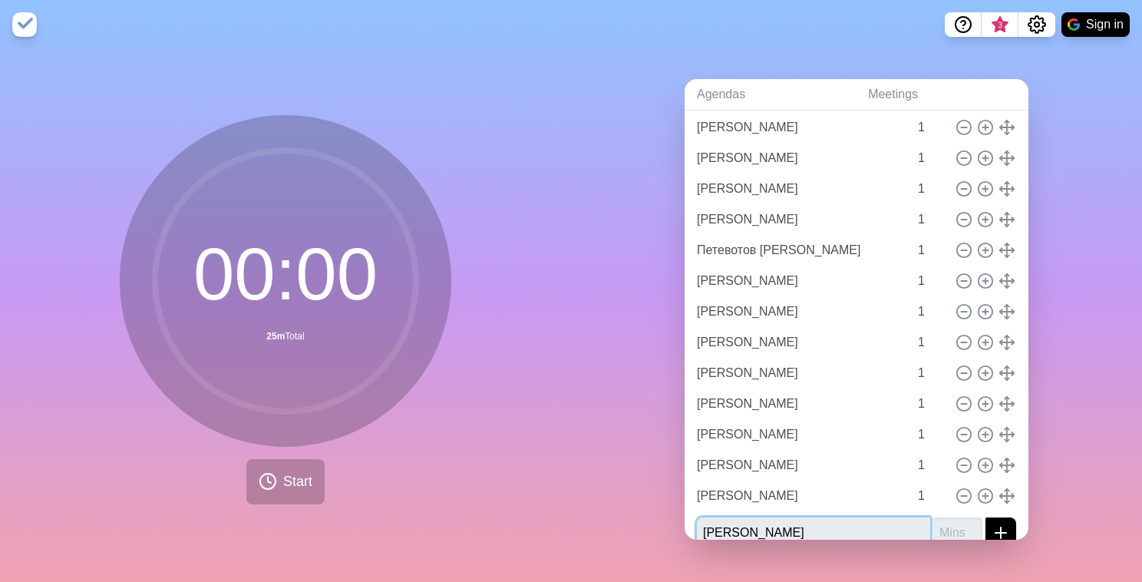
type input "[PERSON_NAME]"
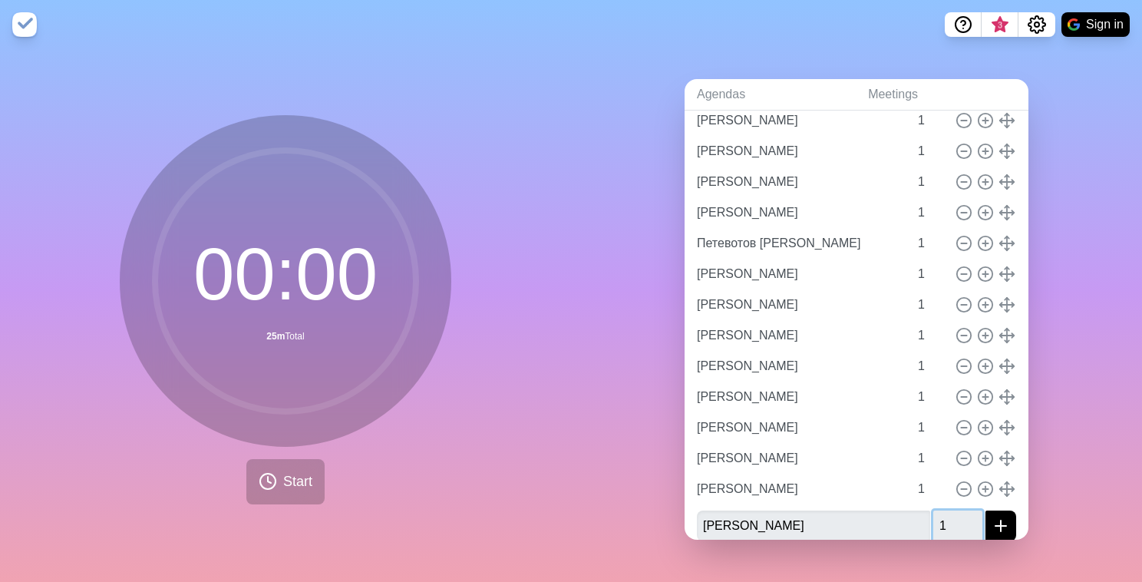
type input "1"
click at [985, 510] on button "submit" at bounding box center [1000, 525] width 31 height 31
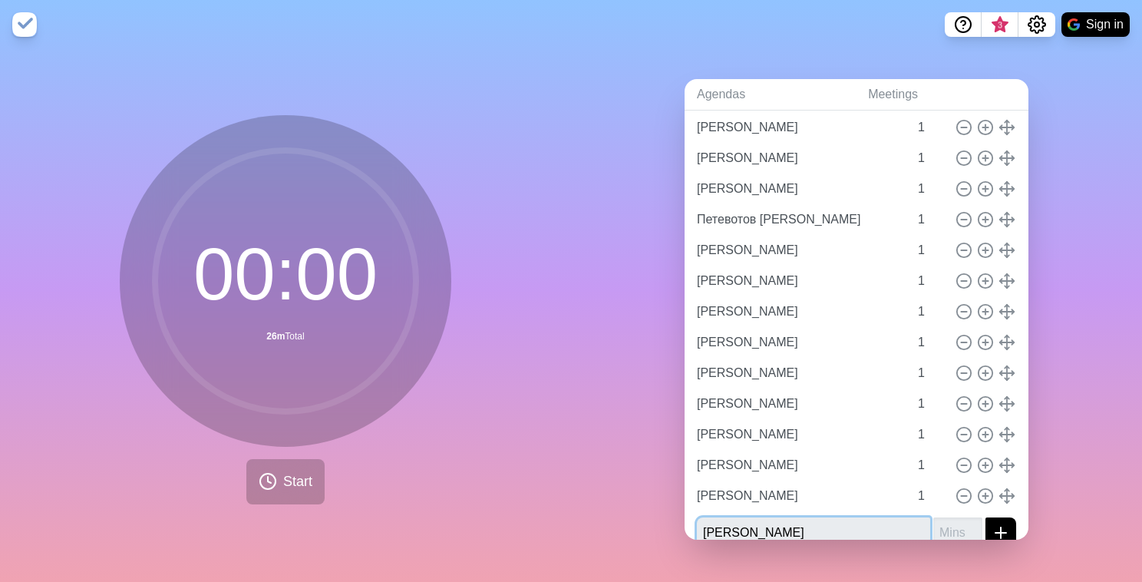
type input "[PERSON_NAME]"
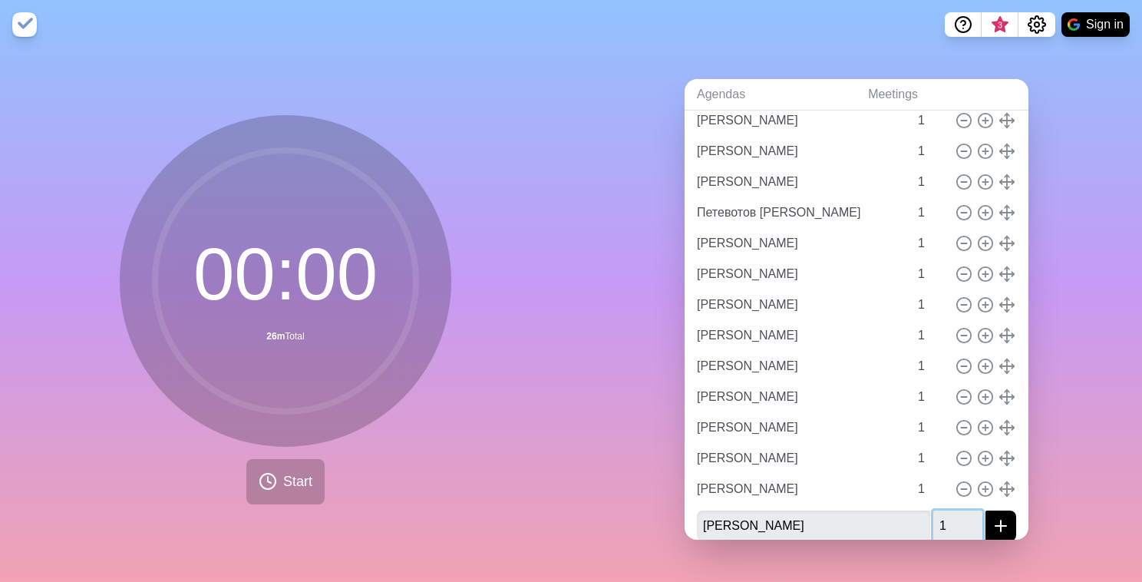
type input "1"
click at [985, 510] on button "submit" at bounding box center [1000, 525] width 31 height 31
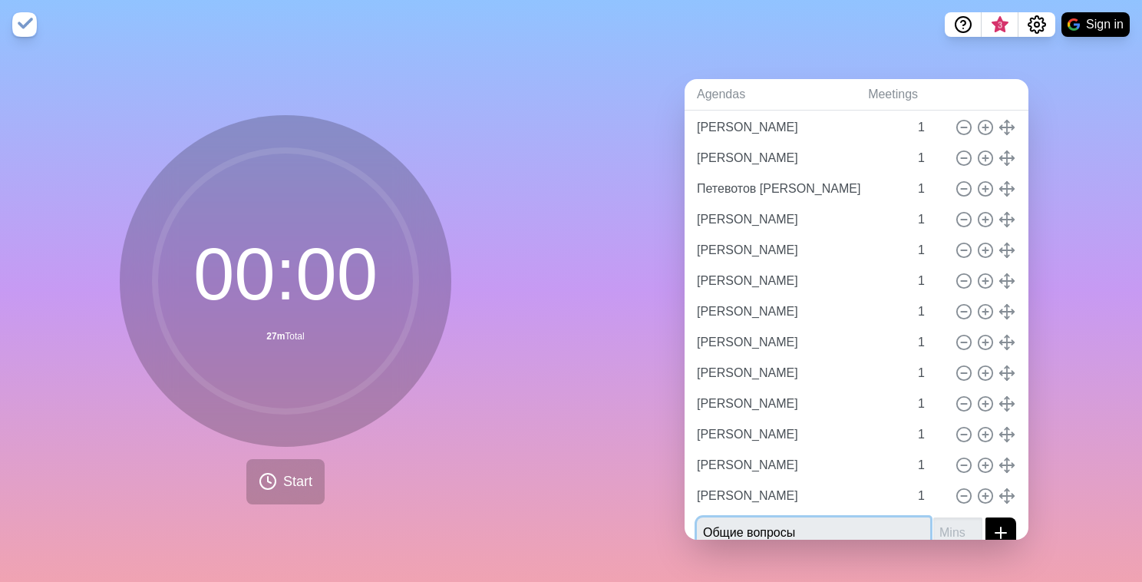
type input "Общие вопросы"
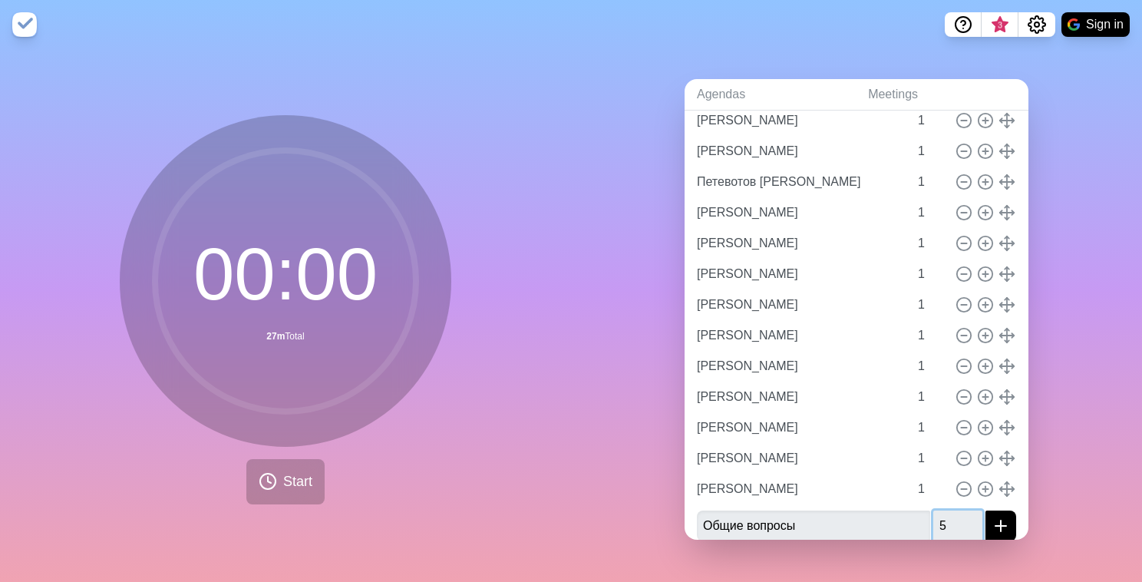
type input "5"
click at [588, 214] on div "Agendas Meetings Back IMS 3 | Core team daily Андронов Александр 1 Борзова Алек…" at bounding box center [856, 315] width 571 height 532
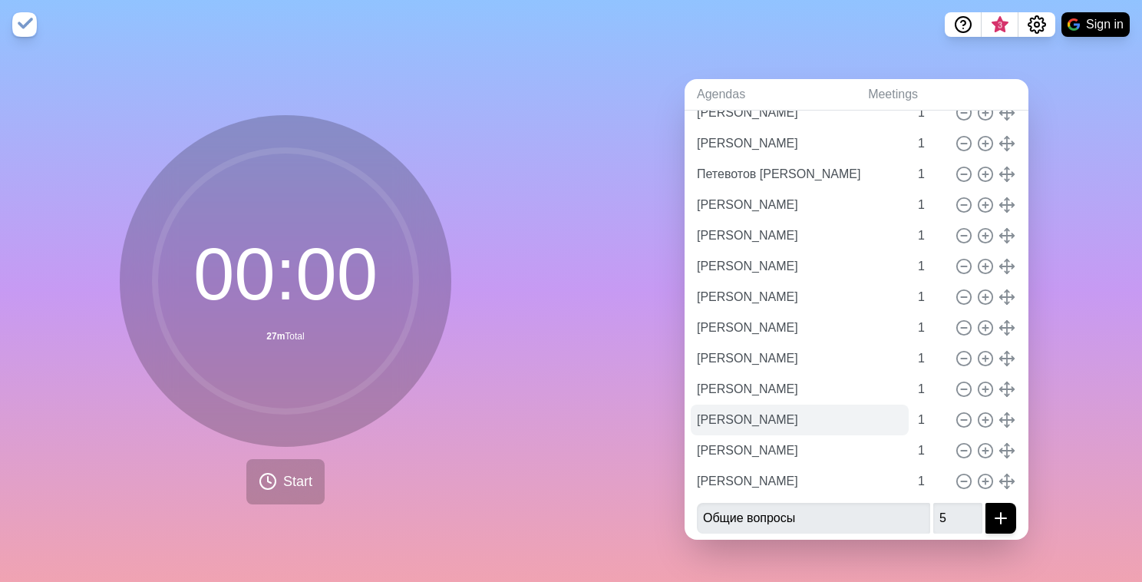
scroll to position [529, 0]
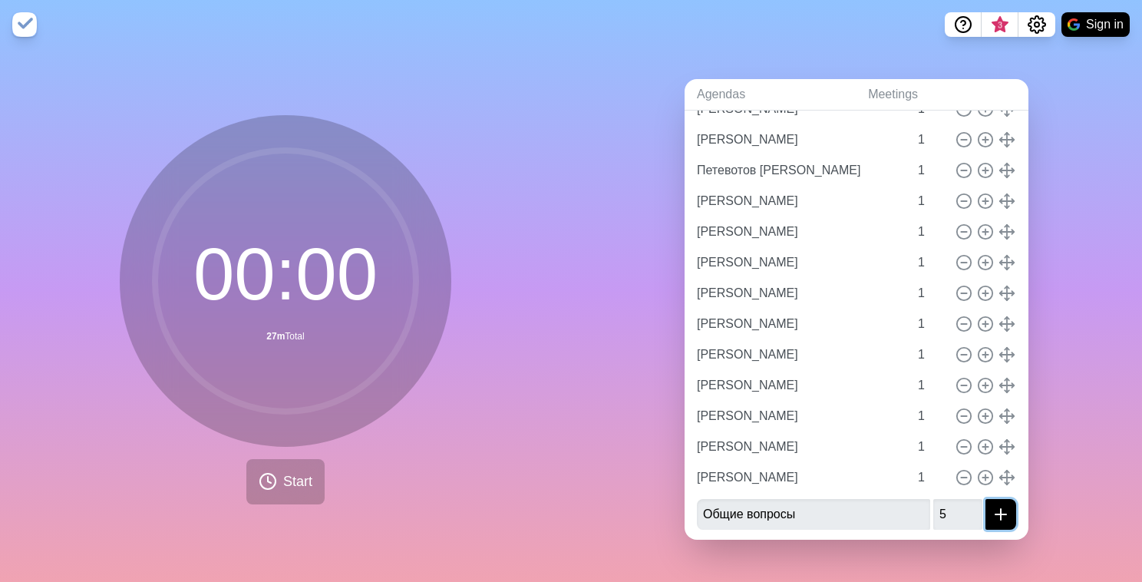
click at [991, 508] on icon "submit" at bounding box center [1000, 514] width 18 height 18
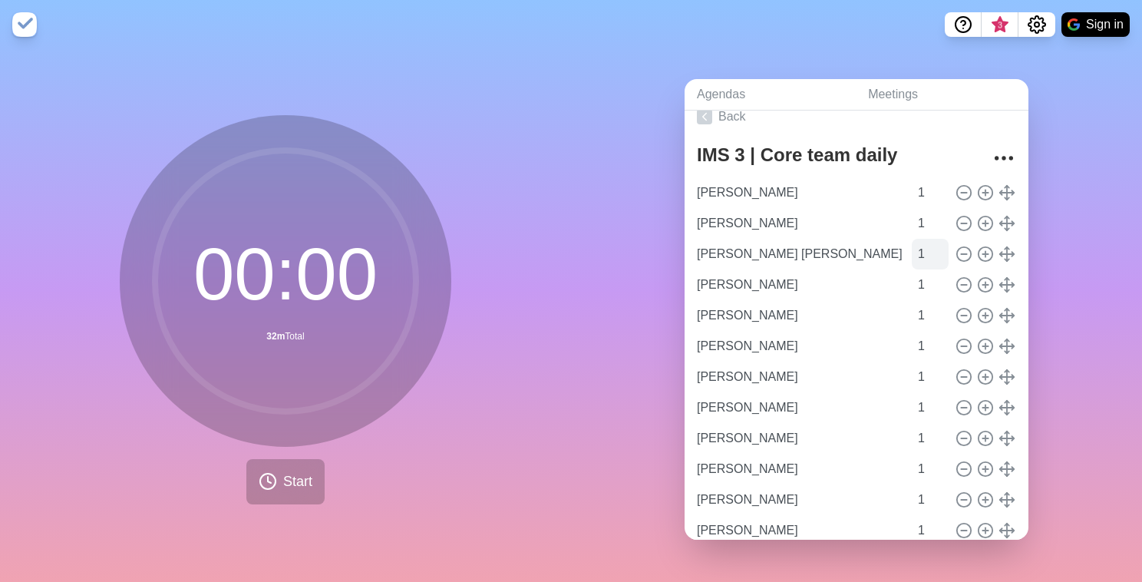
scroll to position [0, 0]
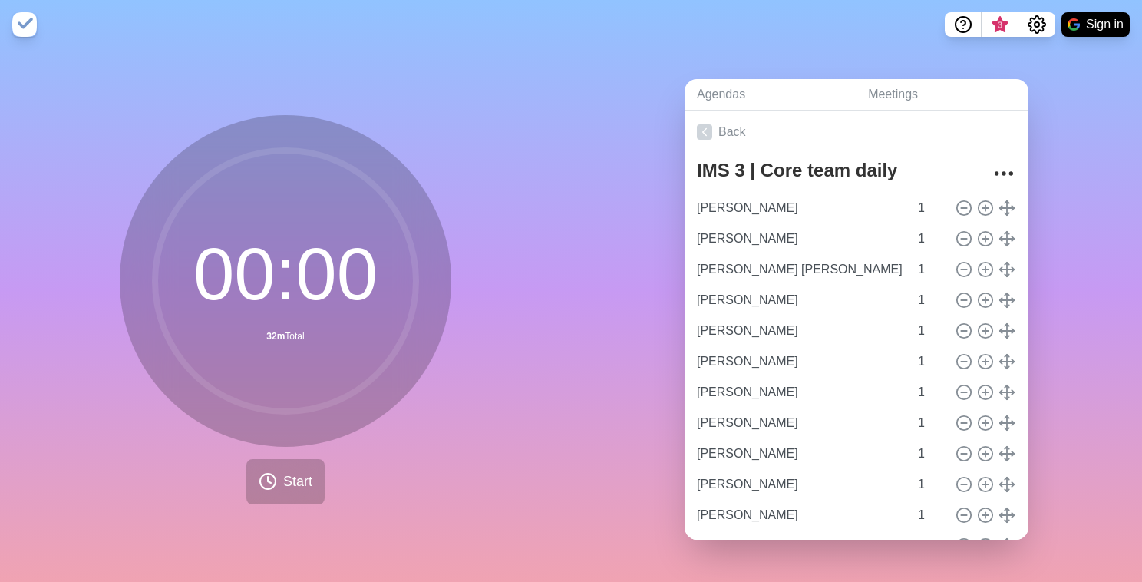
click at [1106, 201] on div "Agendas Meetings Back IMS 3 | Core team daily Андронов Александр 1 Борзова Алек…" at bounding box center [856, 315] width 571 height 532
click at [875, 87] on link "Meetings" at bounding box center [941, 94] width 173 height 31
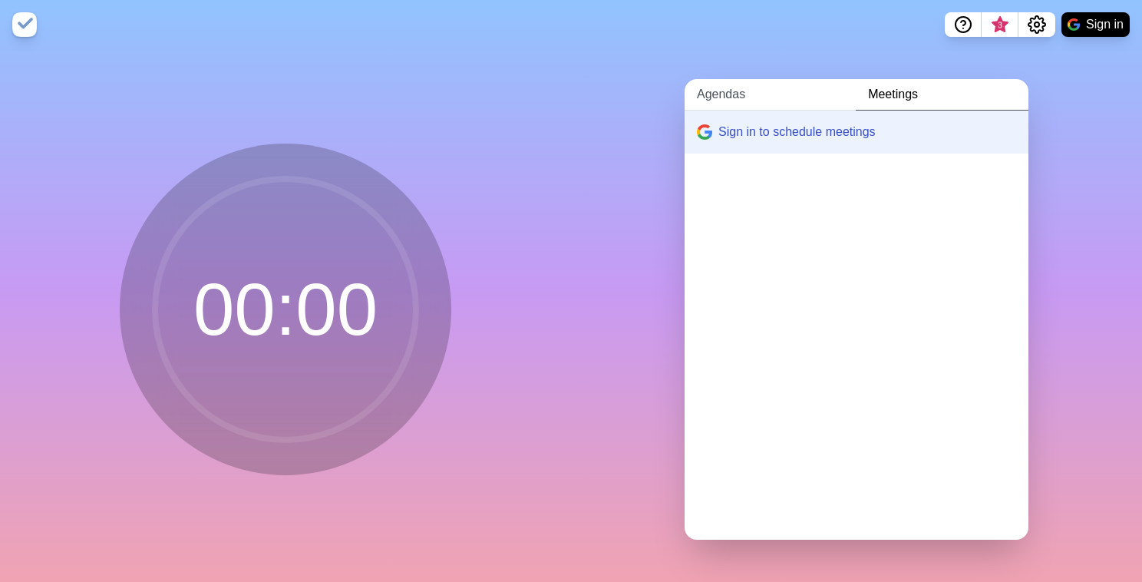
click at [732, 86] on link "Agendas" at bounding box center [769, 94] width 171 height 31
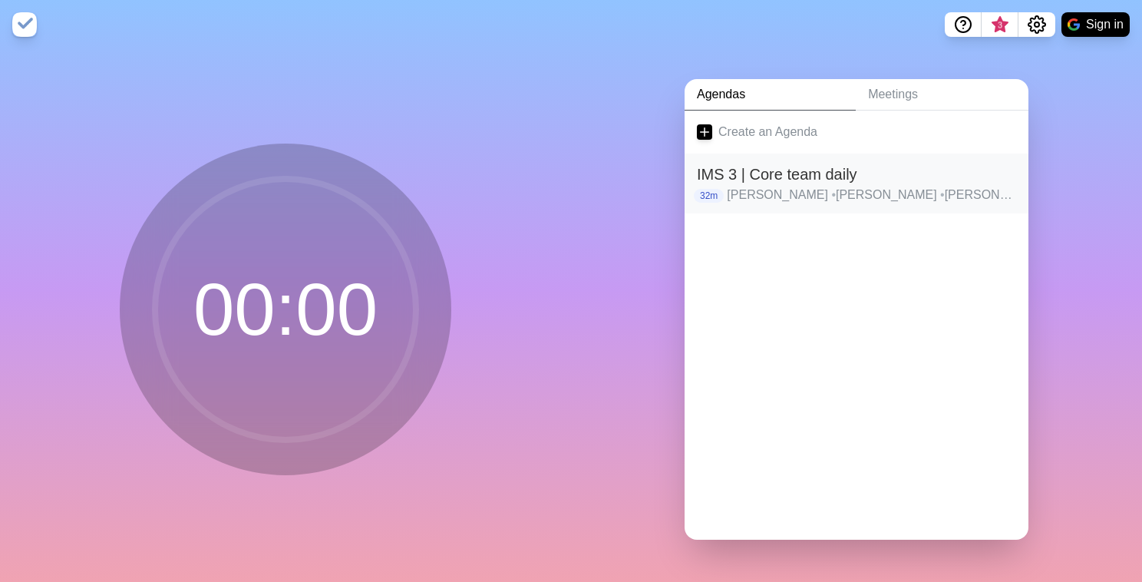
click at [763, 186] on p "Андронов Александр • Борзова Александра • Бормакова Анастасия • Ведеев Юрий • В…" at bounding box center [871, 195] width 289 height 18
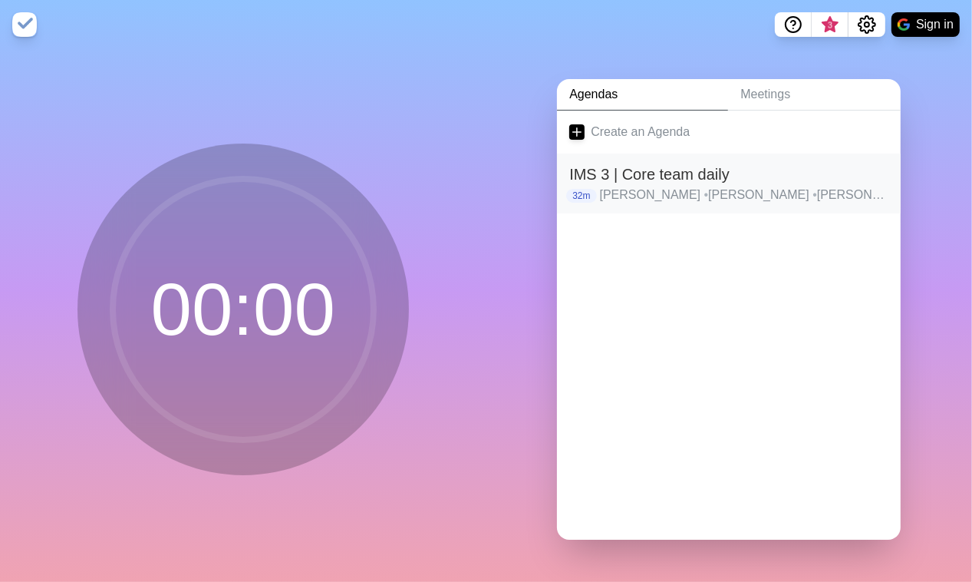
click at [636, 173] on h2 "IMS 3 | Core team daily" at bounding box center [728, 174] width 319 height 23
